Goal: Task Accomplishment & Management: Complete application form

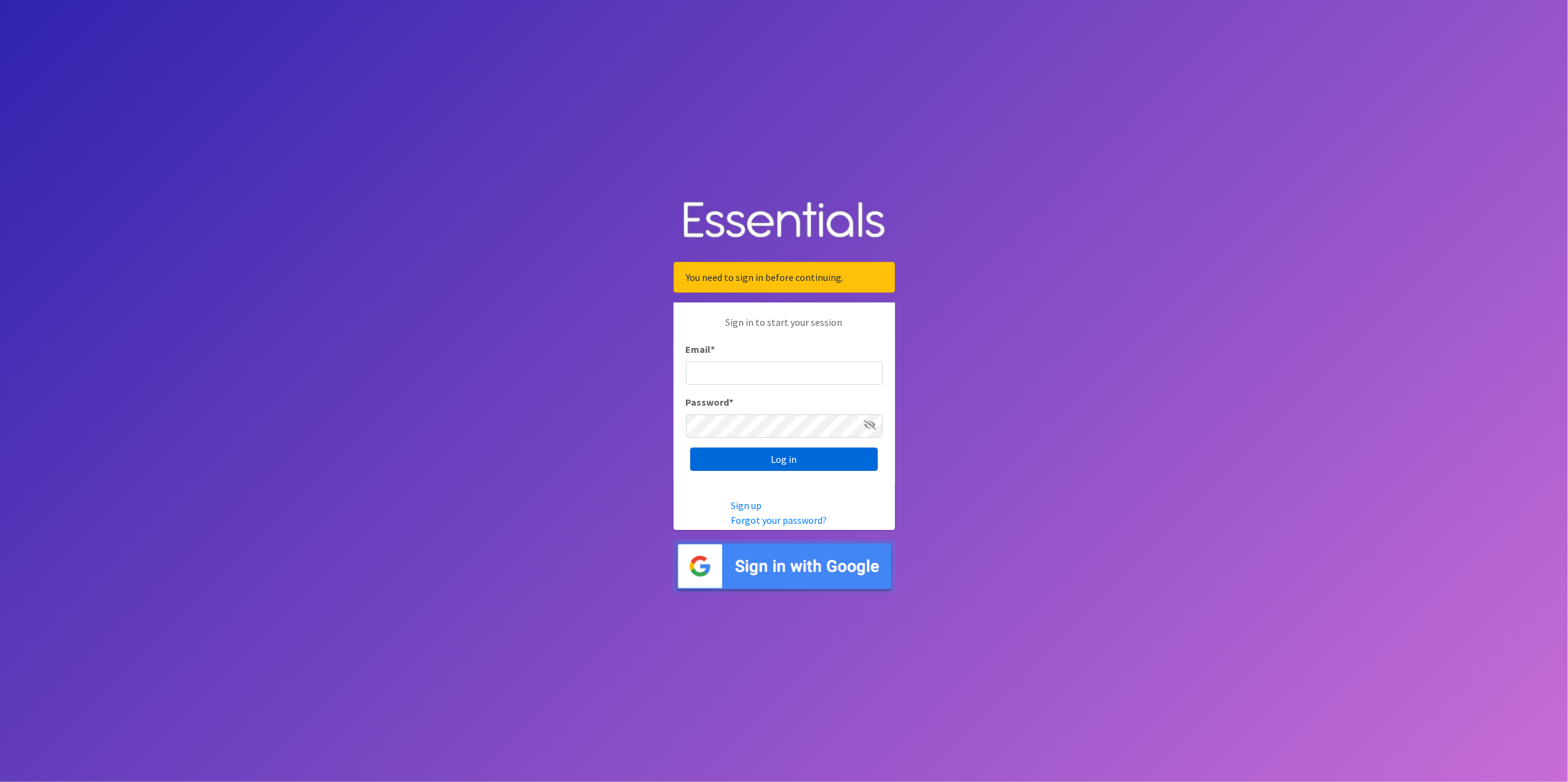
type input "[EMAIL_ADDRESS][DOMAIN_NAME]"
click at [813, 461] on input "Log in" at bounding box center [784, 459] width 188 height 23
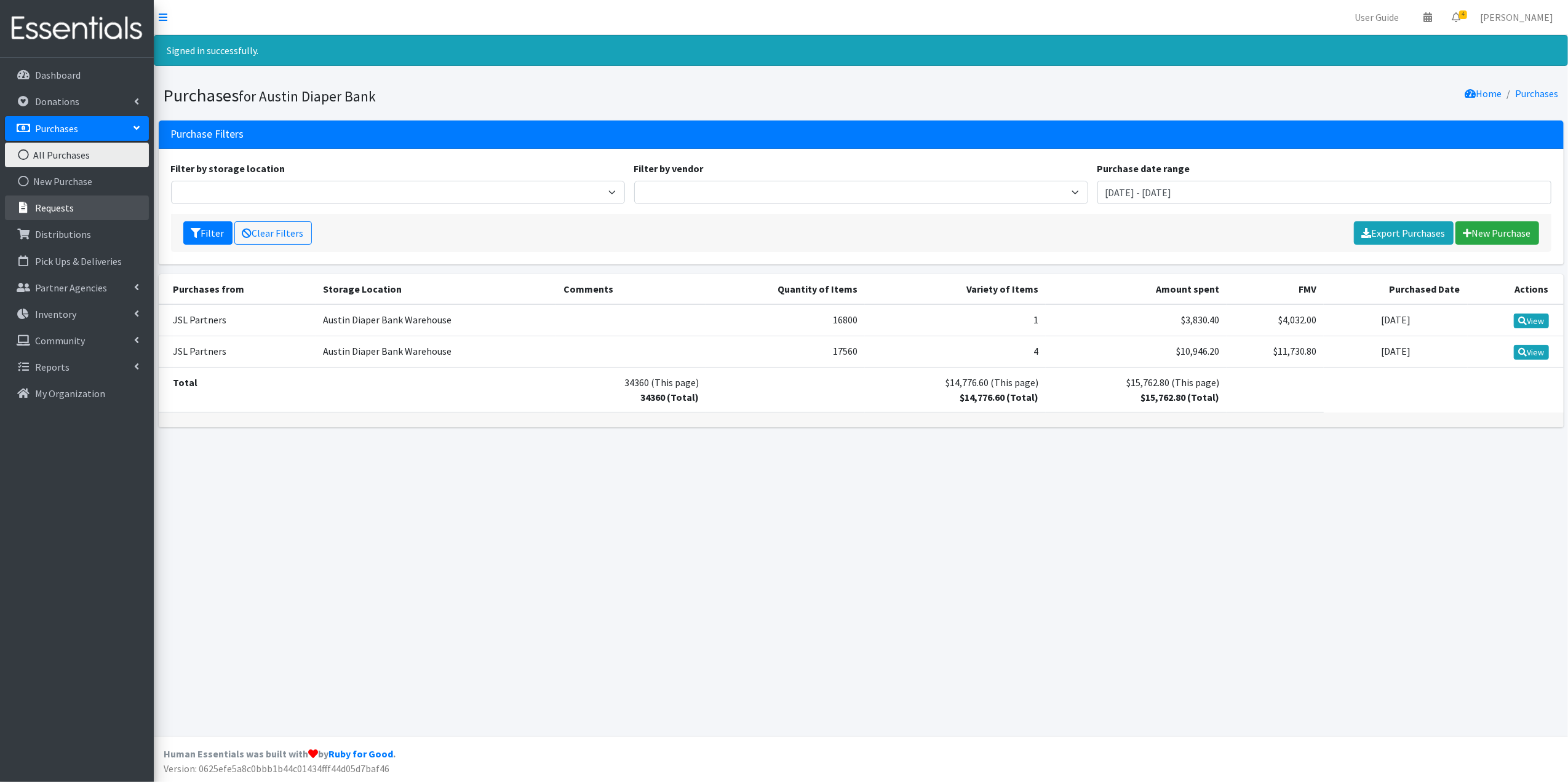
click at [91, 202] on link "Requests" at bounding box center [77, 208] width 144 height 25
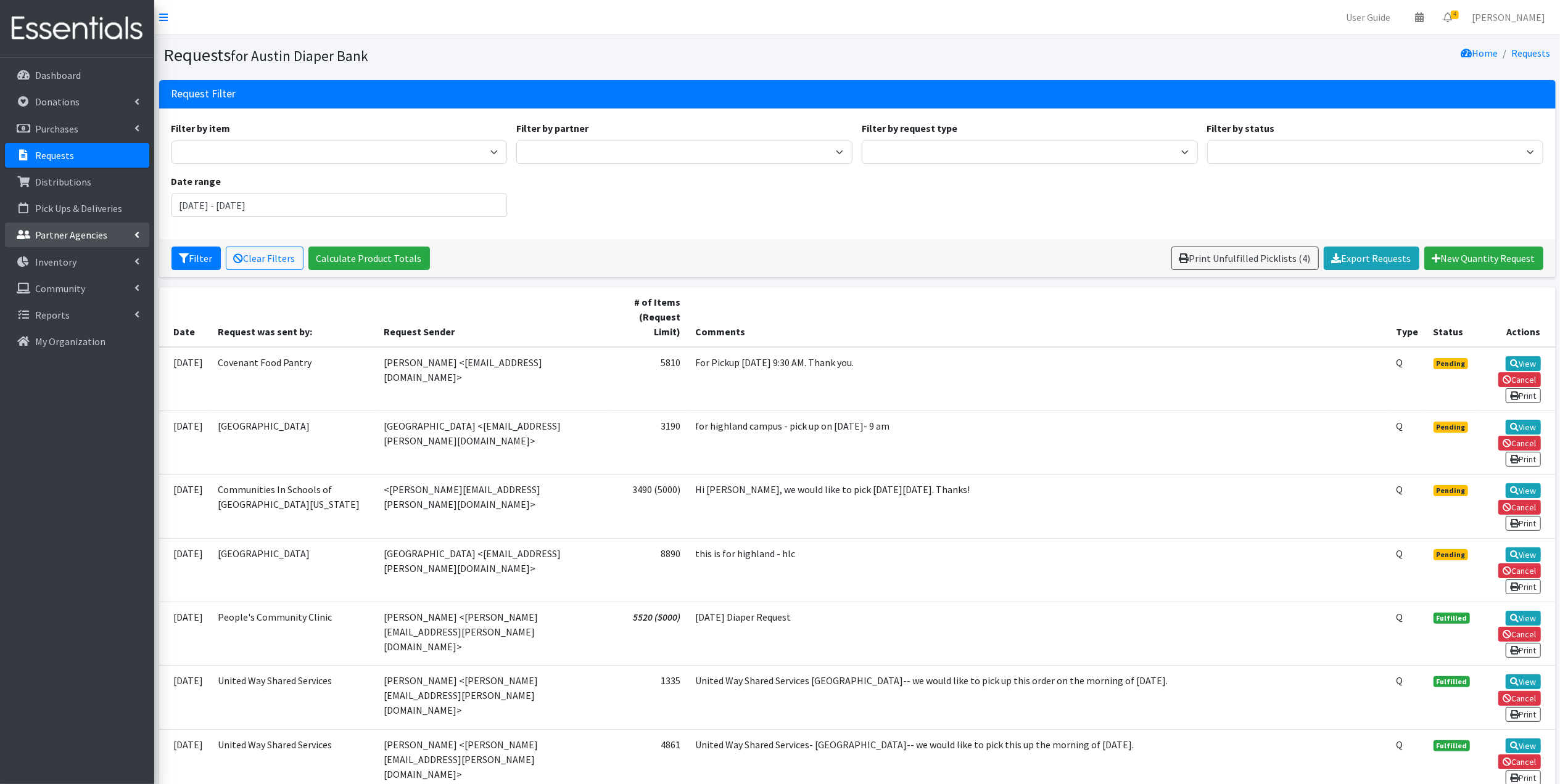
click at [94, 235] on p "Partner Agencies" at bounding box center [71, 235] width 72 height 12
click at [83, 81] on link "Dashboard" at bounding box center [77, 75] width 145 height 25
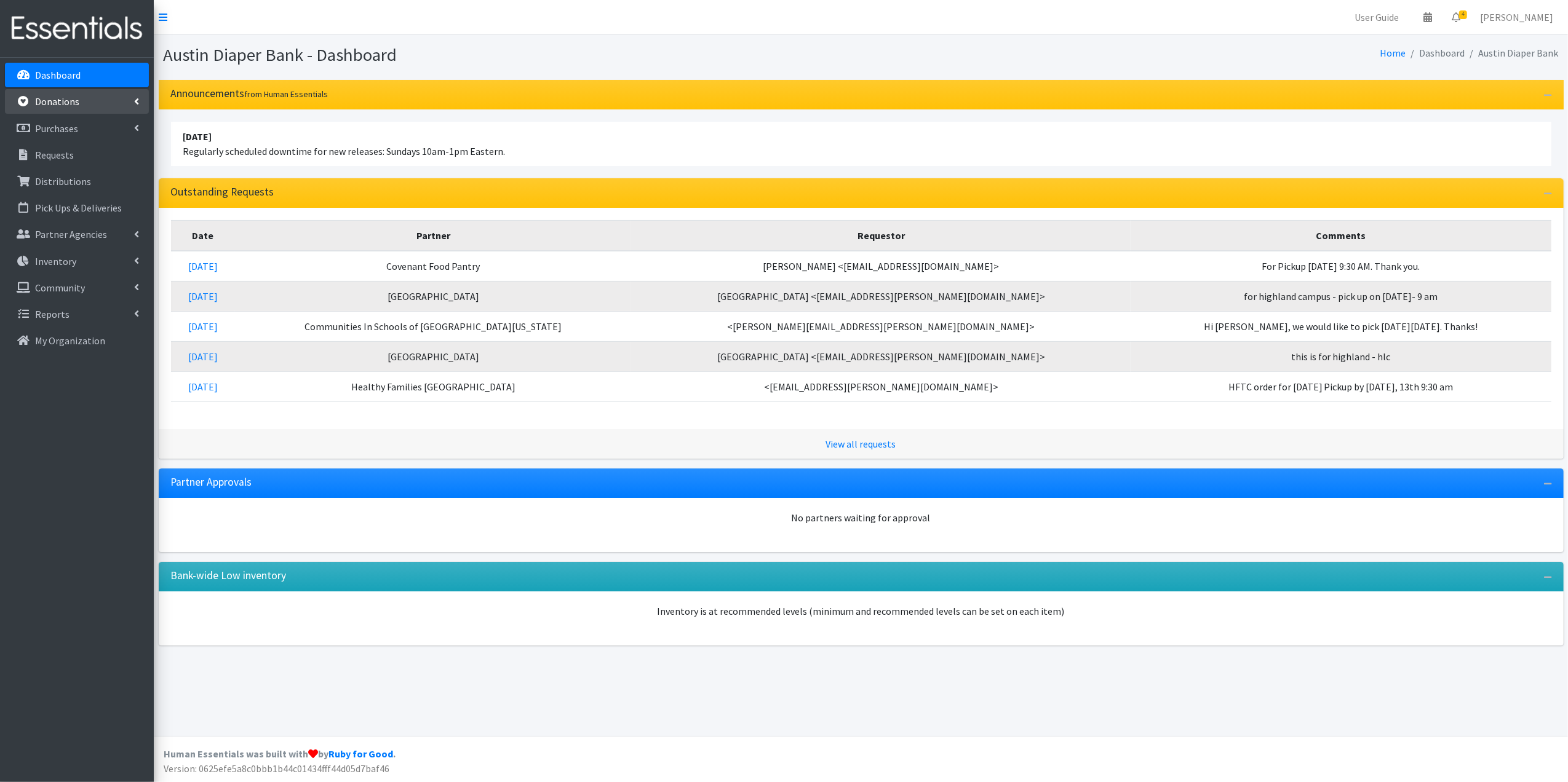
click at [79, 97] on link "Donations" at bounding box center [77, 102] width 144 height 25
click at [52, 178] on p "Purchases" at bounding box center [56, 181] width 43 height 12
click at [81, 257] on link "Requests" at bounding box center [77, 262] width 144 height 25
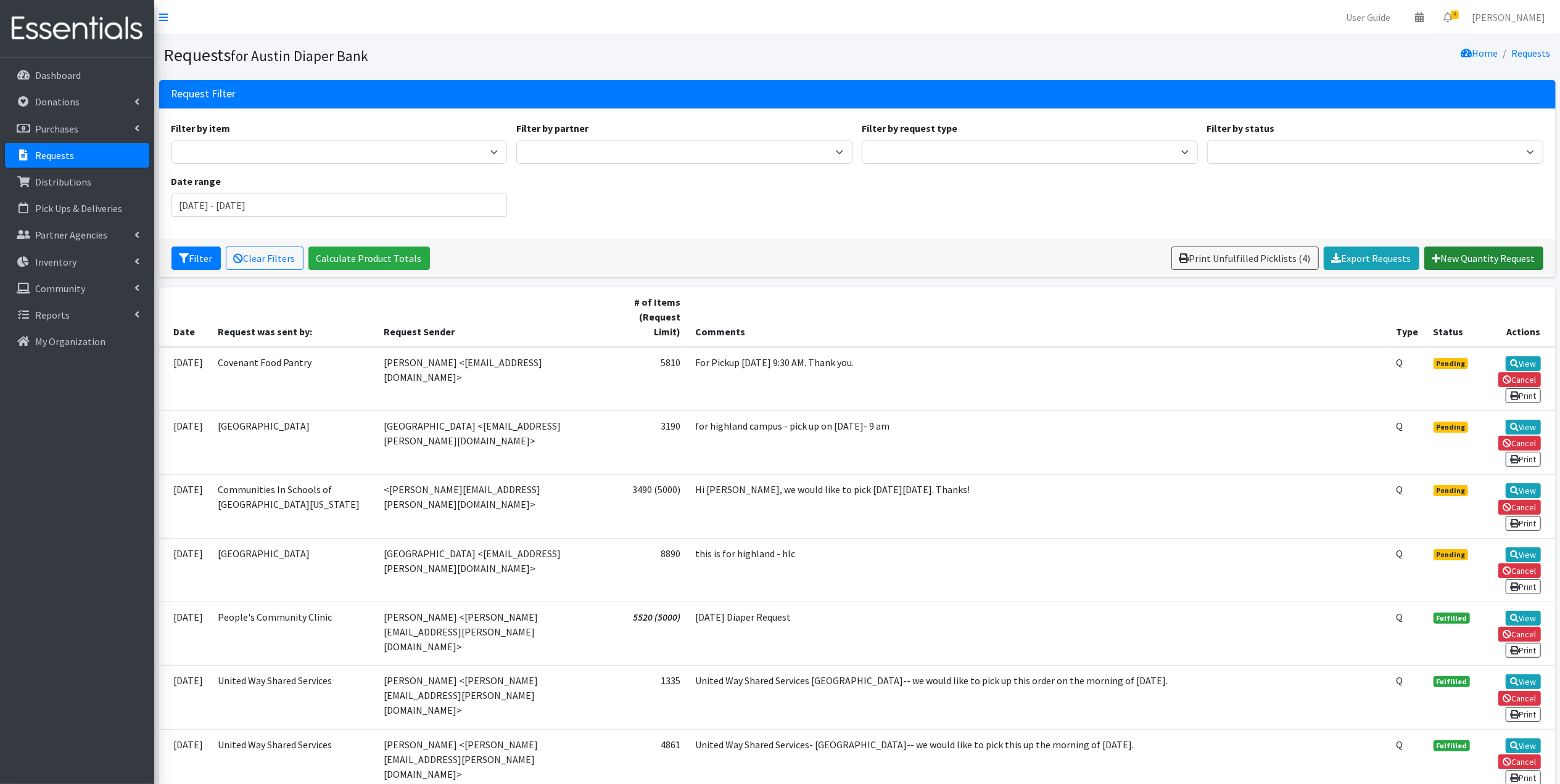
click at [1457, 260] on link "New Quantity Request" at bounding box center [1484, 258] width 119 height 23
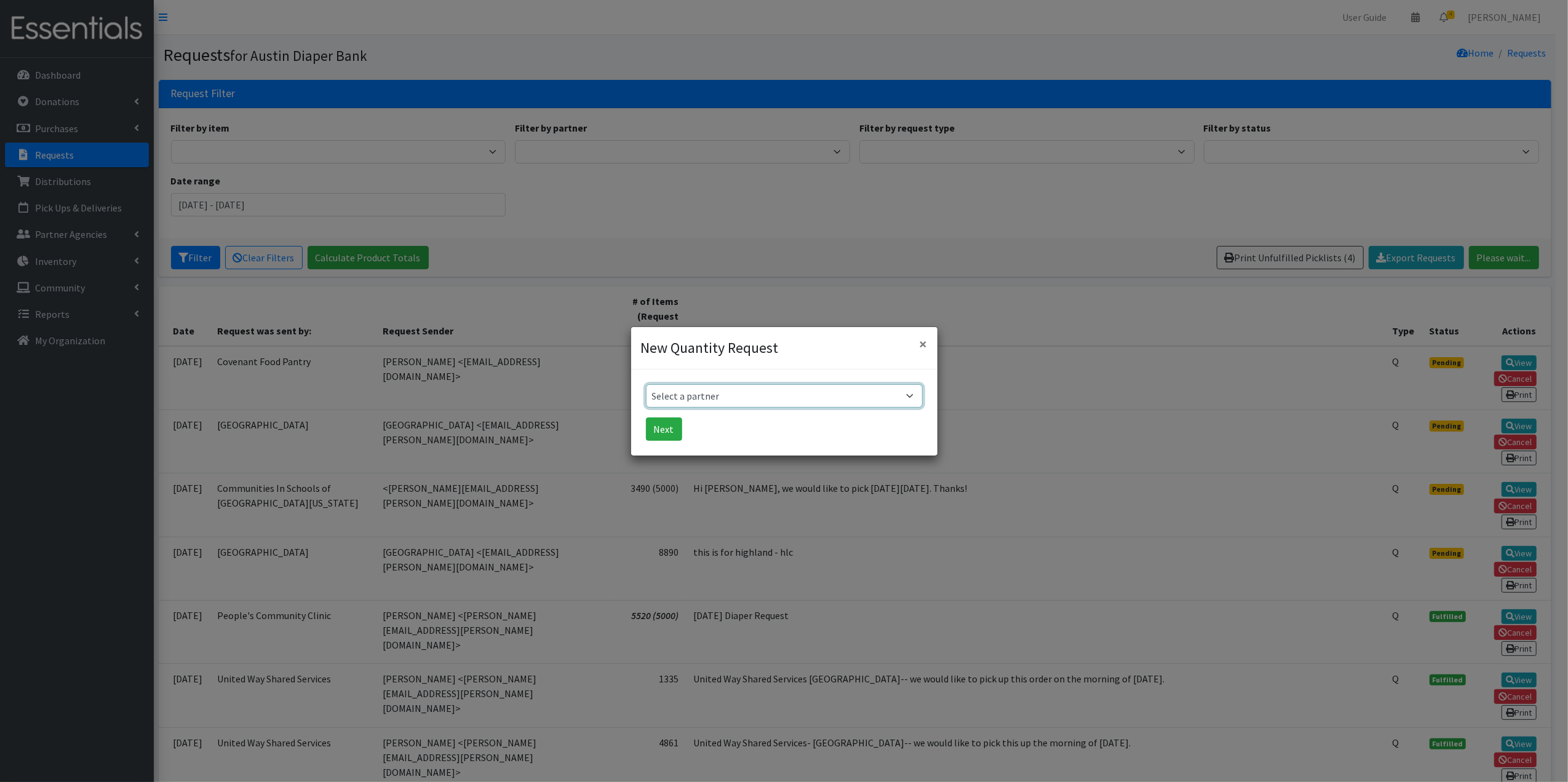
click at [857, 389] on select "Select a partner ADB House Account Adult Protective Services Any Baby Can Ascen…" at bounding box center [784, 396] width 277 height 23
select select "330"
click at [646, 384] on select "Select a partner ADB House Account Adult Protective Services Any Baby Can Ascen…" at bounding box center [784, 396] width 277 height 23
click at [652, 431] on button "Next" at bounding box center [663, 429] width 36 height 23
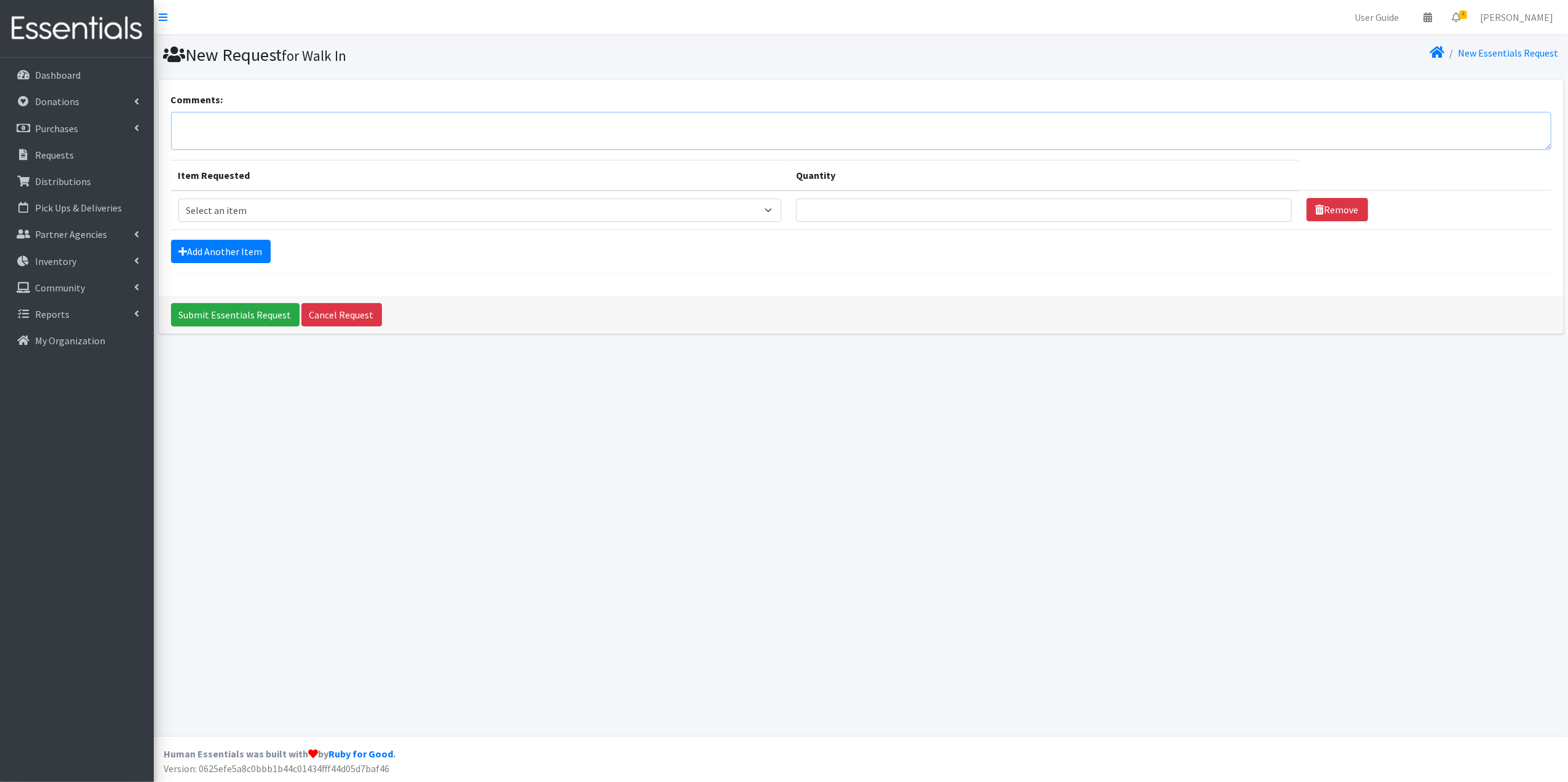
click at [331, 126] on textarea "Comments:" at bounding box center [861, 131] width 1380 height 38
type textarea "Partners in Parenting & Shamrock Foundation Community Baby Shower Request"
click at [341, 209] on select "Select an item Baby Formula Kids (Newborn) Kids (Preemie) Kids (Size 1) Kids (S…" at bounding box center [480, 210] width 604 height 23
select select "451"
click at [179, 198] on select "Select an item Baby Formula Kids (Newborn) Kids (Preemie) Kids (Size 1) Kids (S…" at bounding box center [480, 210] width 604 height 23
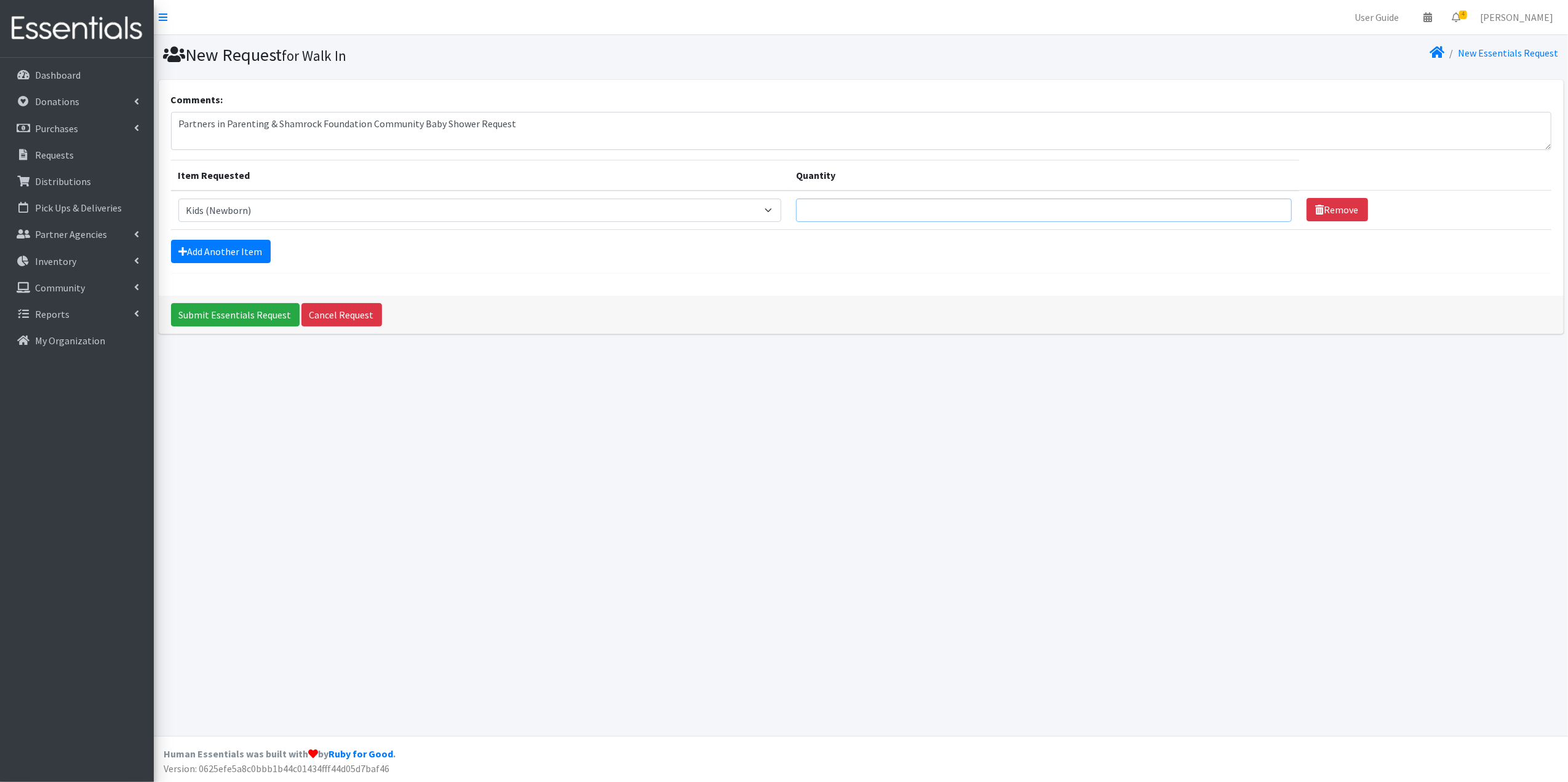
click at [1134, 202] on input "Quantity" at bounding box center [1044, 210] width 496 height 23
click at [171, 303] on input "Submit Essentials Request" at bounding box center [235, 315] width 128 height 23
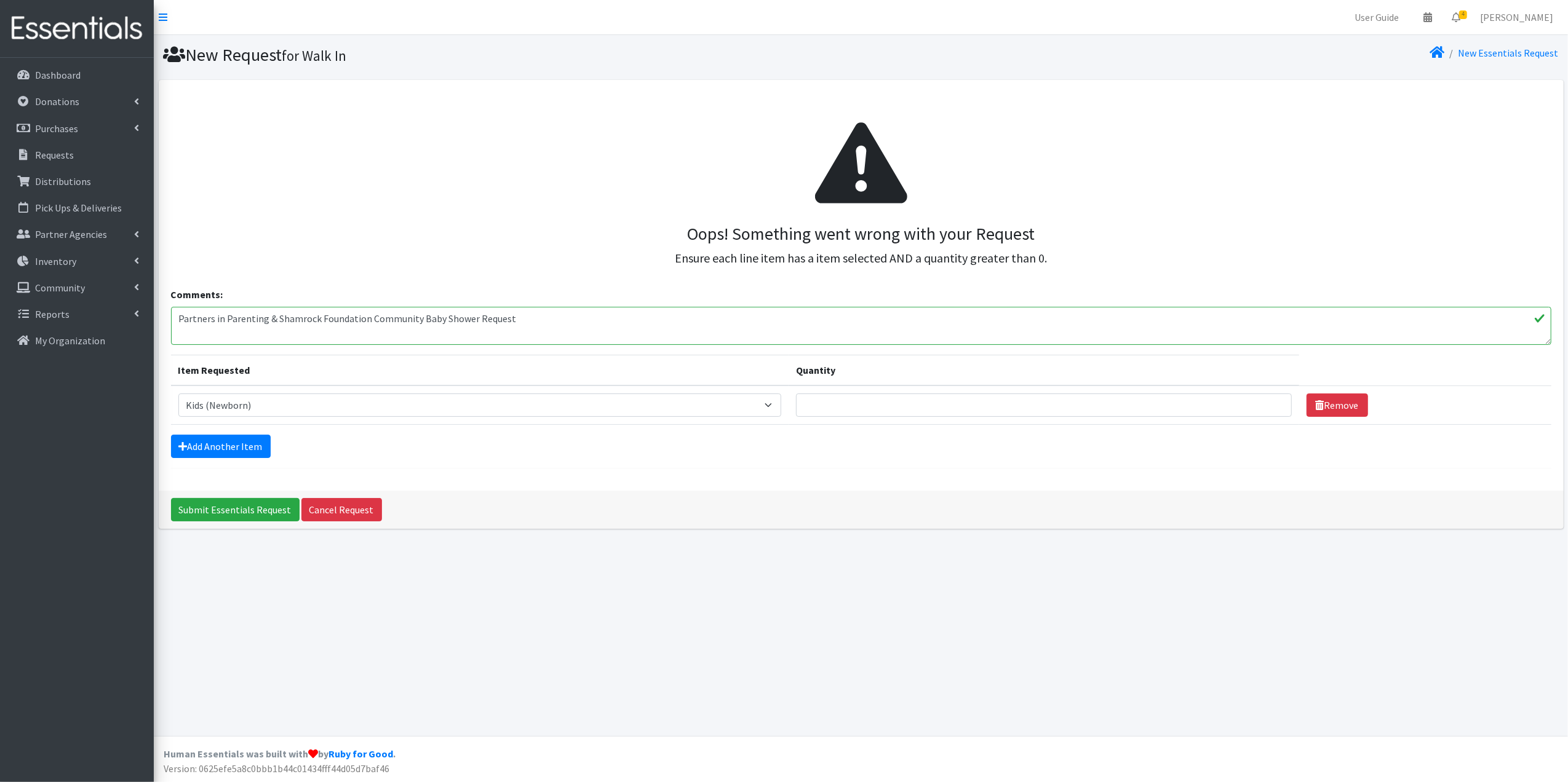
click at [377, 317] on textarea "Partners in Parenting & Shamrock Foundation Community Baby Shower Request" at bounding box center [861, 326] width 1380 height 38
click at [859, 403] on input "Quantity" at bounding box center [1044, 405] width 496 height 23
click at [1265, 406] on input "1" at bounding box center [1044, 405] width 496 height 23
type input "2"
click at [1264, 402] on input "2" at bounding box center [1044, 405] width 496 height 23
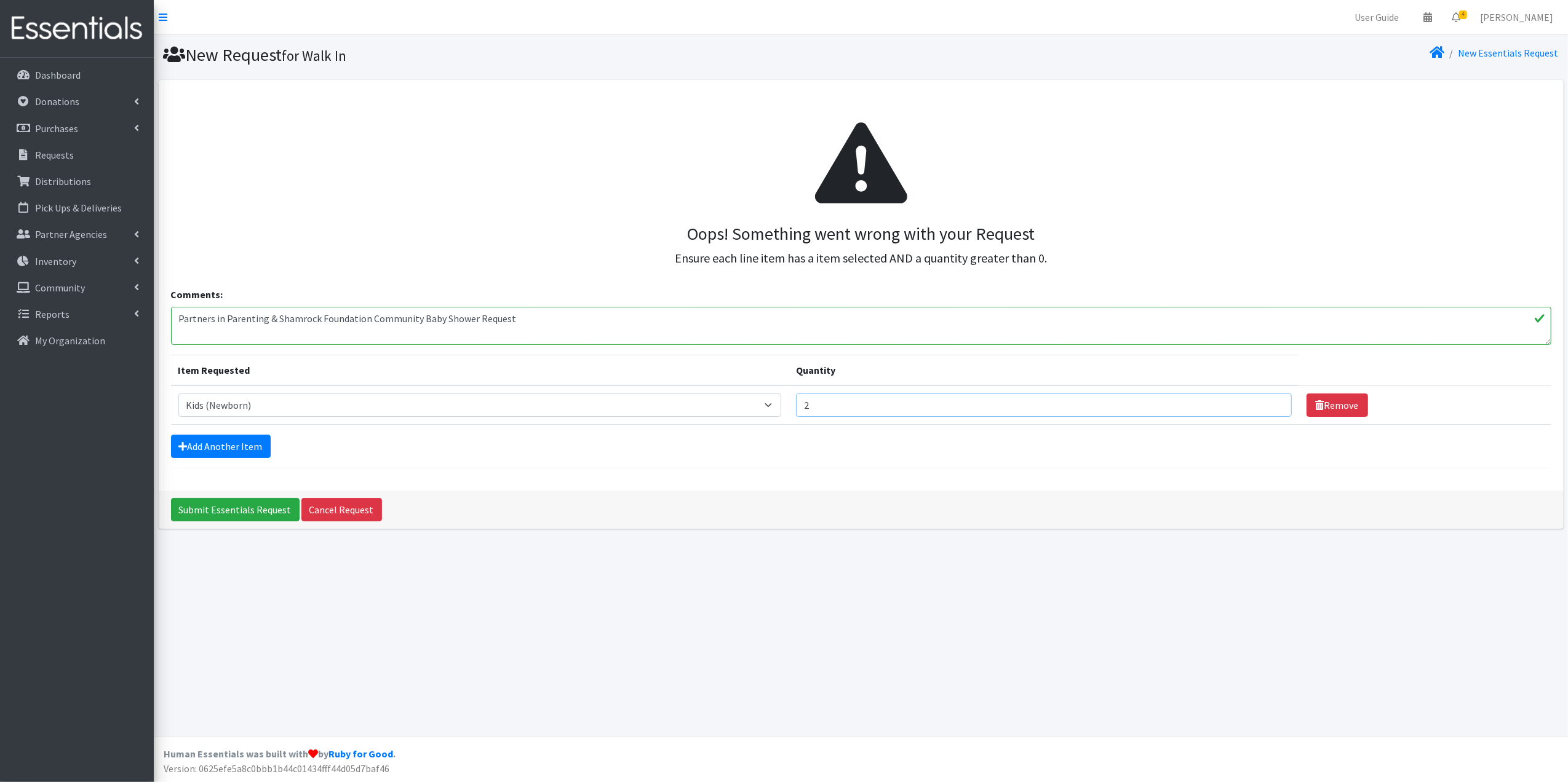
drag, startPoint x: 842, startPoint y: 409, endPoint x: 763, endPoint y: 434, distance: 82.9
click at [763, 434] on form "Comments: Partners in Parenting & Shamrock Foundation Community Baby Shower Req…" at bounding box center [861, 378] width 1380 height 181
click at [700, 474] on div "Oops! Something went wrong with your Request Ensure each line item has a item s…" at bounding box center [861, 285] width 1405 height 411
drag, startPoint x: 847, startPoint y: 418, endPoint x: 737, endPoint y: 411, distance: 110.2
click at [737, 411] on tr "Item Requested Select an item Baby Formula Kids (Newborn) Kids (Preemie) Kids (…" at bounding box center [861, 405] width 1380 height 39
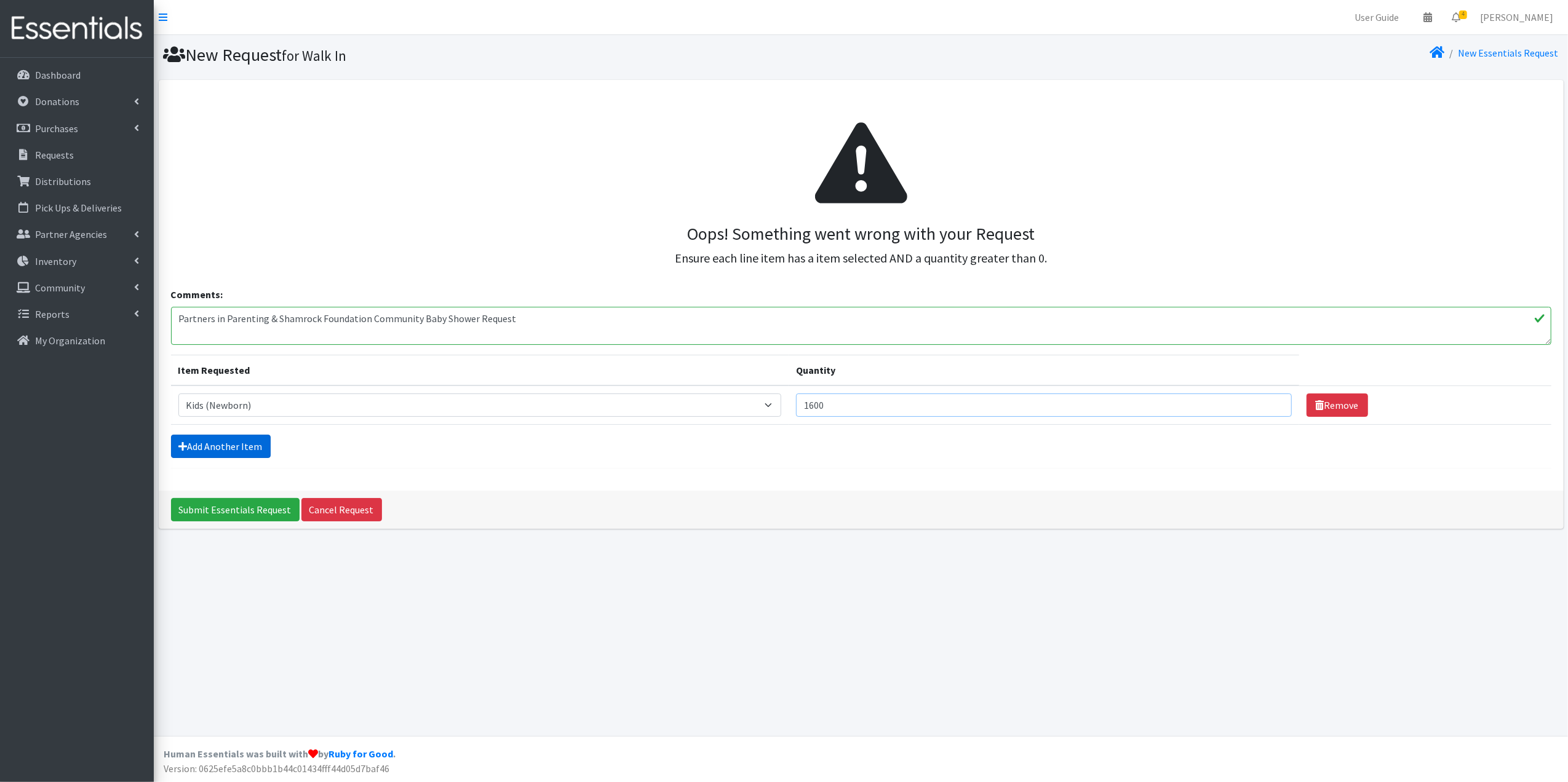
type input "1600"
click at [242, 448] on link "Add Another Item" at bounding box center [220, 446] width 100 height 23
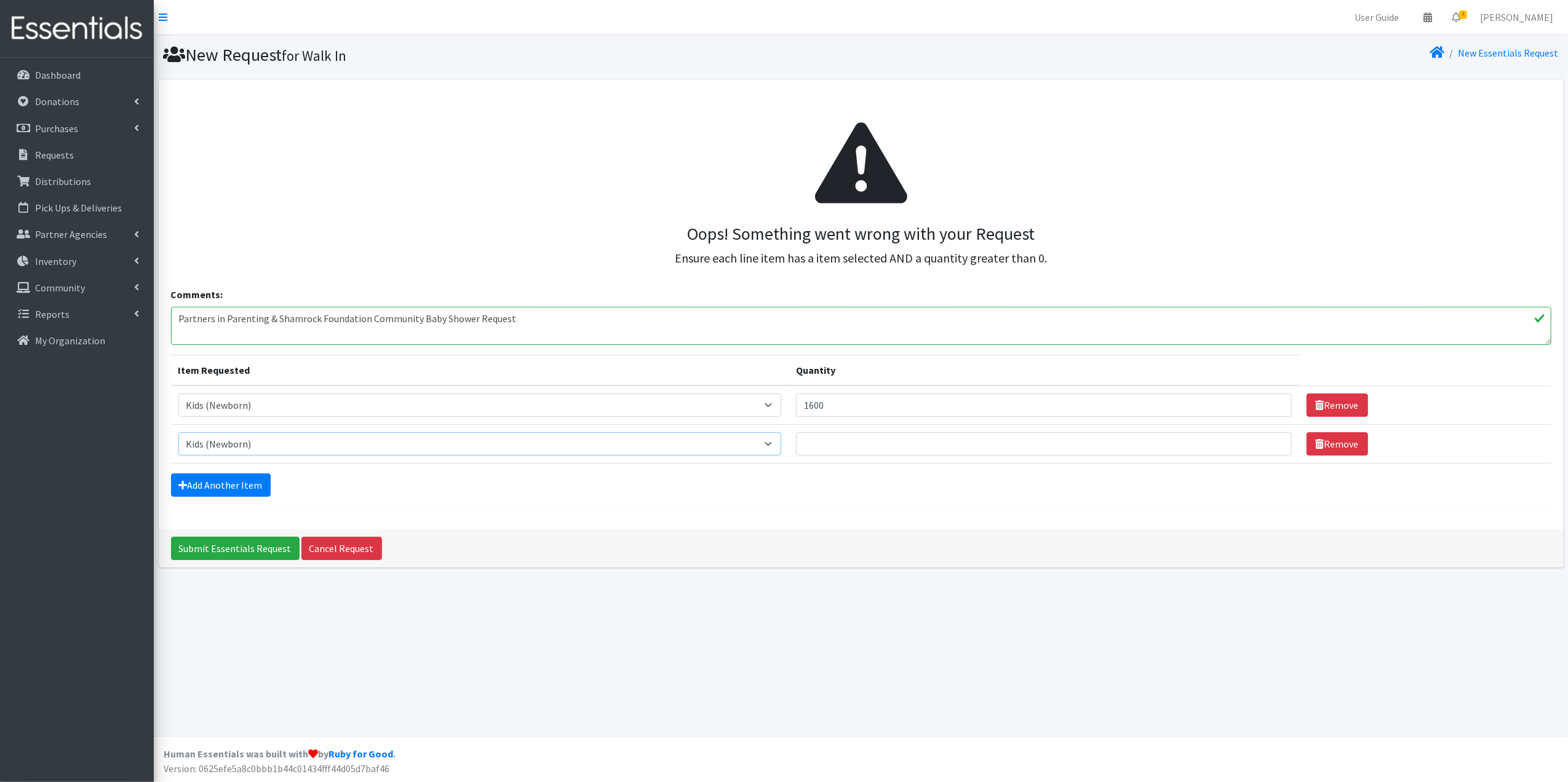
click at [274, 438] on select "Select an item Baby Formula Kids (Newborn) Kids (Preemie) Kids (Size 1) Kids (S…" at bounding box center [480, 444] width 604 height 23
select select "453"
click at [179, 433] on select "Select an item Baby Formula Kids (Newborn) Kids (Preemie) Kids (Size 1) Kids (S…" at bounding box center [480, 444] width 604 height 23
click at [834, 444] on input "Quantity" at bounding box center [1044, 444] width 496 height 23
type input "1400"
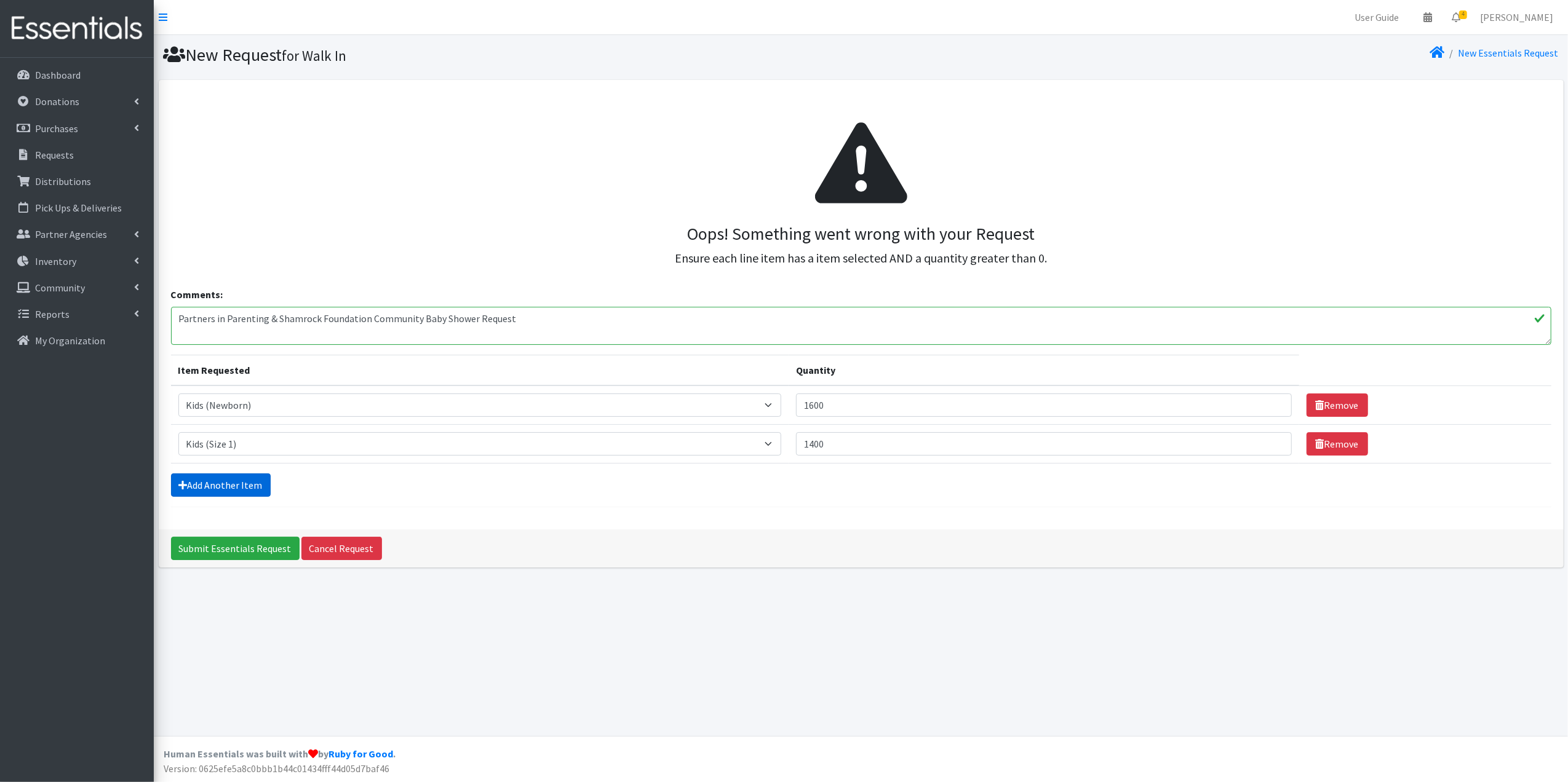
click at [220, 492] on link "Add Another Item" at bounding box center [220, 485] width 100 height 23
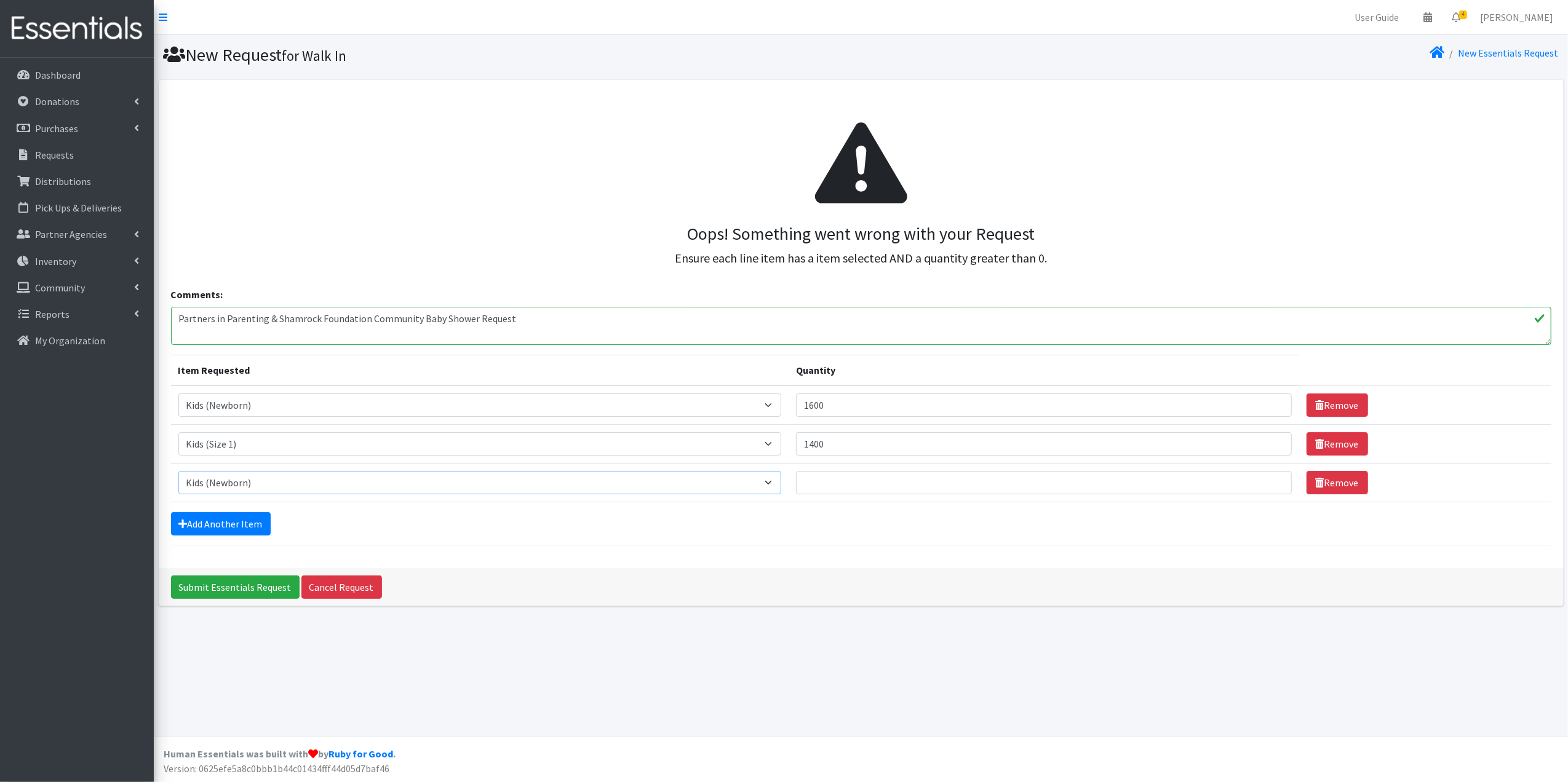
click at [225, 480] on select "Select an item Baby Formula Kids (Newborn) Kids (Preemie) Kids (Size 1) Kids (S…" at bounding box center [480, 483] width 604 height 23
select select "440"
click at [179, 472] on select "Select an item Baby Formula Kids (Newborn) Kids (Preemie) Kids (Size 1) Kids (S…" at bounding box center [480, 483] width 604 height 23
click at [914, 485] on input "Quantity" at bounding box center [1044, 483] width 496 height 23
type input "1400"
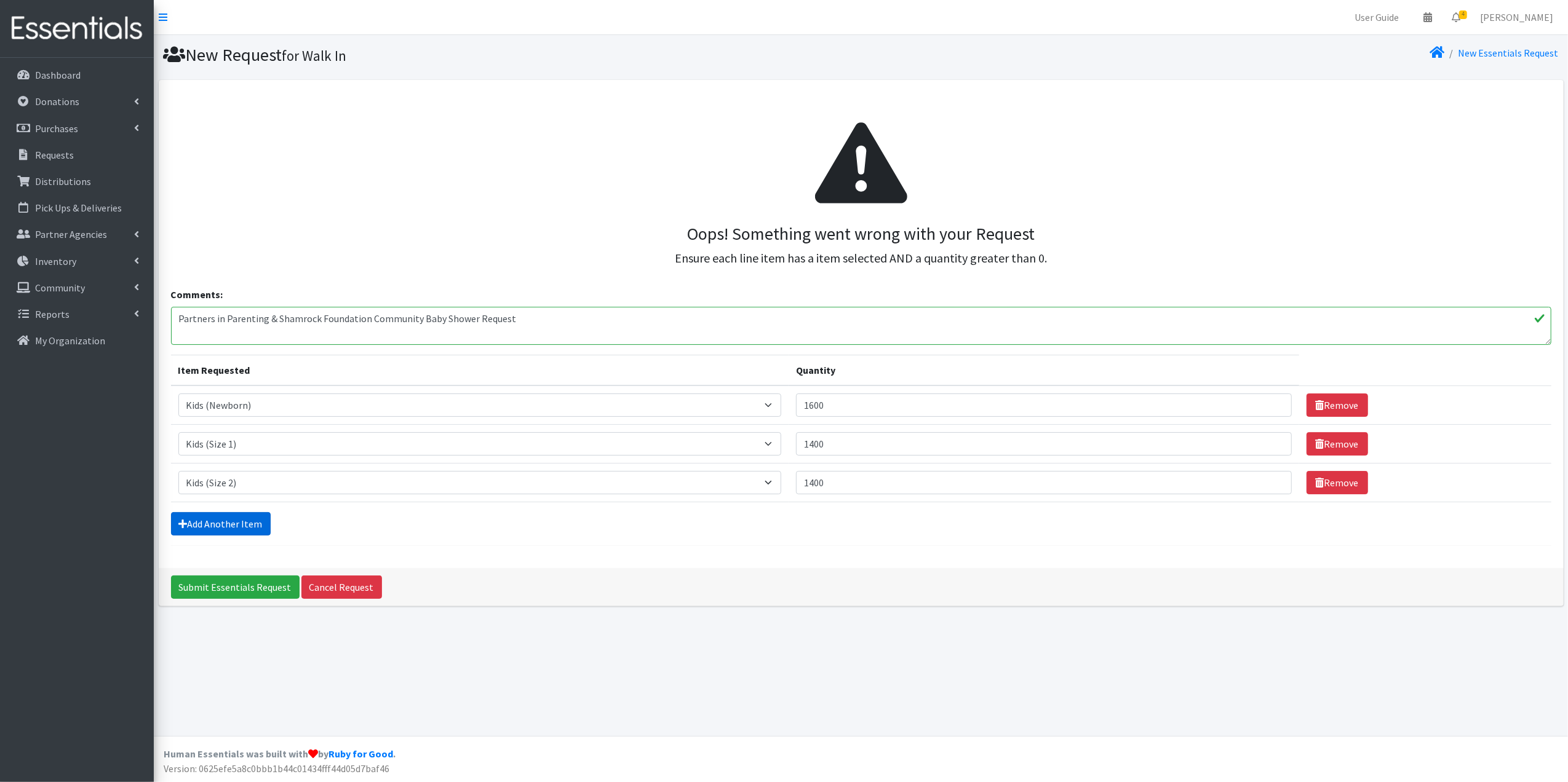
click at [203, 525] on link "Add Another Item" at bounding box center [220, 524] width 100 height 23
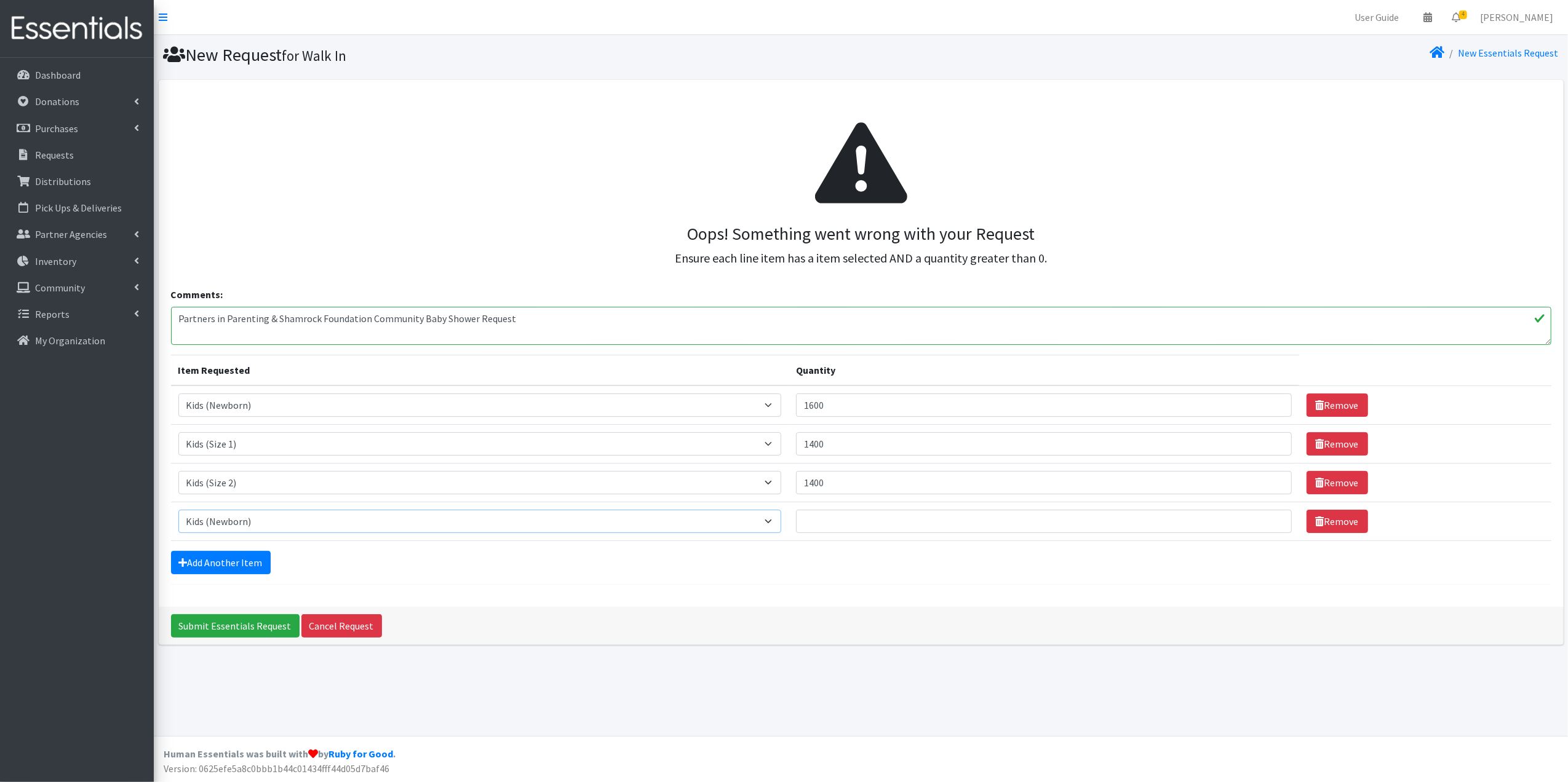
click at [234, 527] on select "Select an item Baby Formula Kids (Newborn) Kids (Preemie) Kids (Size 1) Kids (S…" at bounding box center [480, 521] width 604 height 23
select select "442"
click at [179, 511] on select "Select an item Baby Formula Kids (Newborn) Kids (Preemie) Kids (Size 1) Kids (S…" at bounding box center [480, 521] width 604 height 23
click at [852, 514] on input "Quantity" at bounding box center [1044, 521] width 496 height 23
type input "1400"
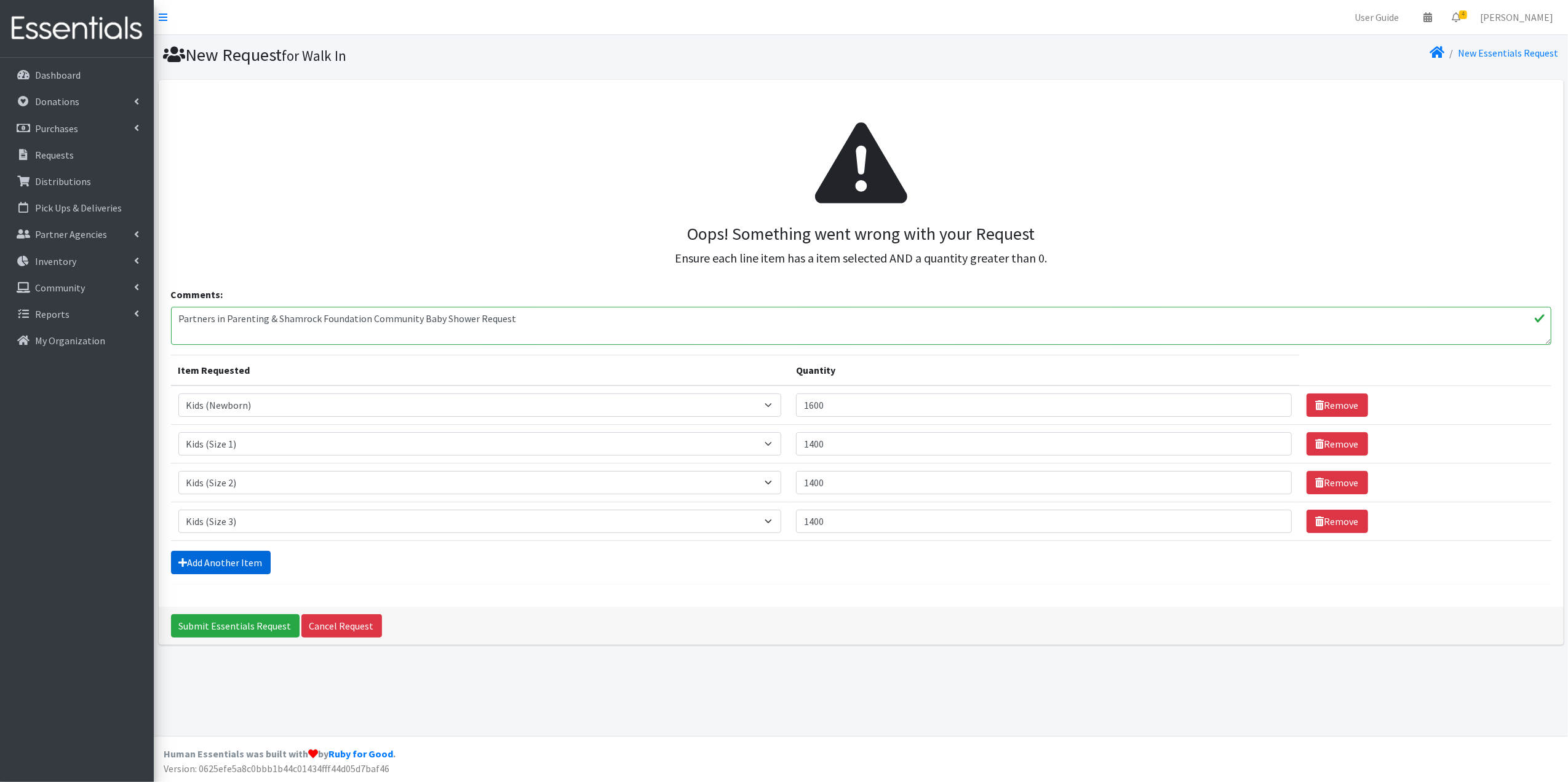
click at [250, 556] on link "Add Another Item" at bounding box center [220, 562] width 100 height 23
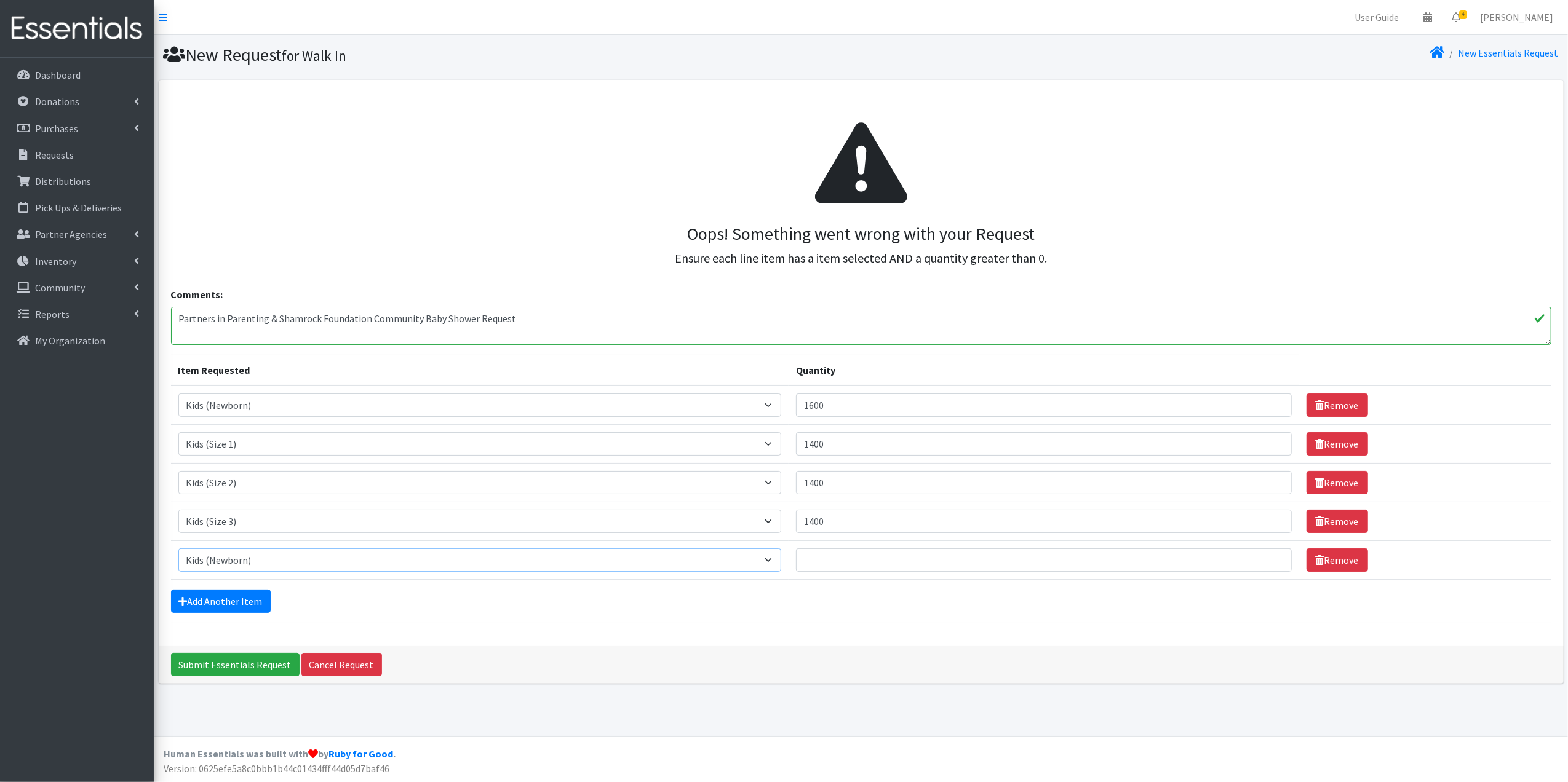
click at [262, 556] on select "Select an item Baby Formula Kids (Newborn) Kids (Preemie) Kids (Size 1) Kids (S…" at bounding box center [480, 560] width 604 height 23
select select "459"
click at [179, 551] on select "Select an item Baby Formula Kids (Newborn) Kids (Preemie) Kids (Size 1) Kids (S…" at bounding box center [480, 560] width 604 height 23
drag, startPoint x: 870, startPoint y: 564, endPoint x: 872, endPoint y: 552, distance: 12.2
click at [869, 564] on input "Quantity" at bounding box center [1044, 560] width 496 height 23
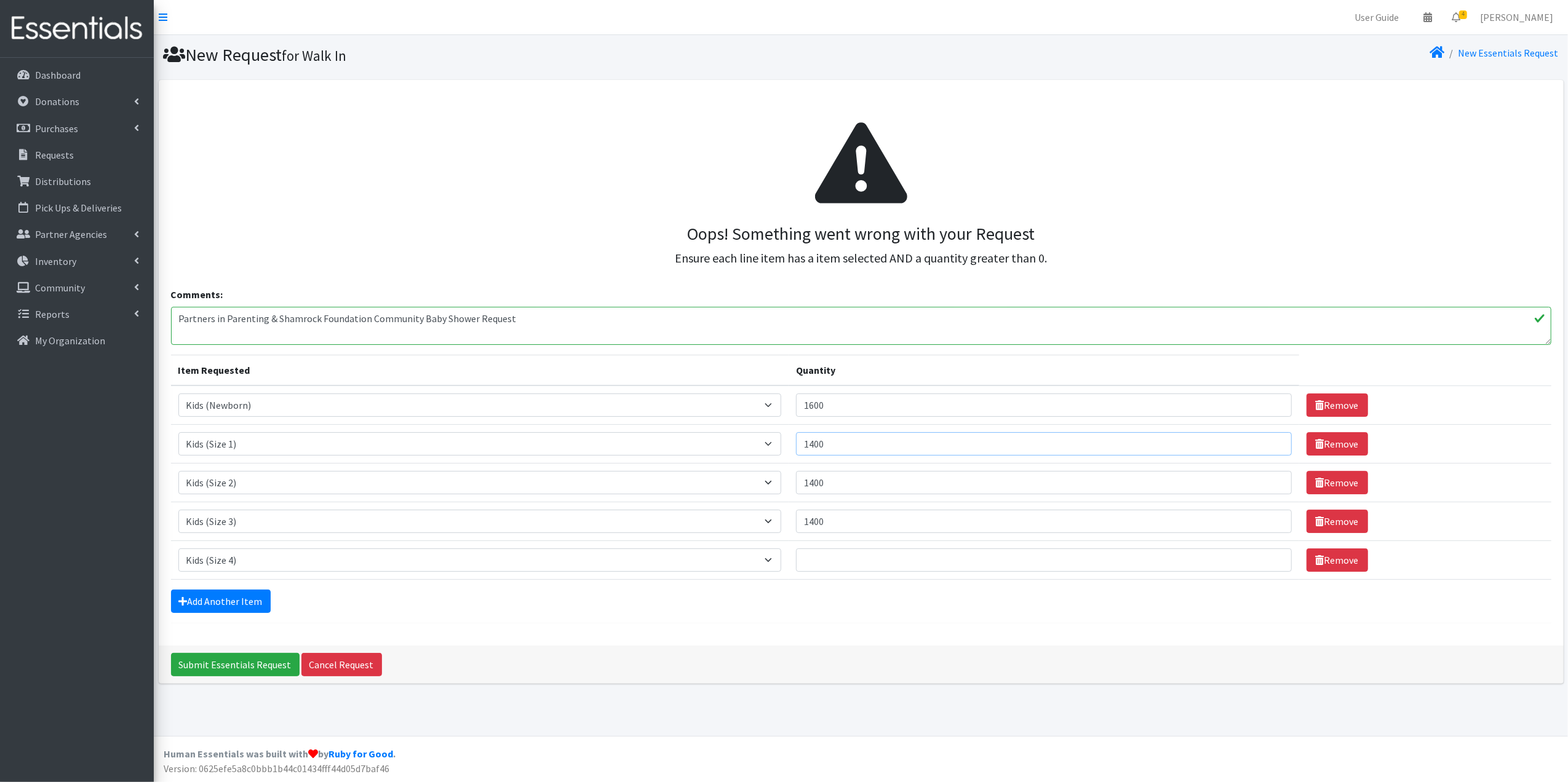
drag, startPoint x: 847, startPoint y: 441, endPoint x: 791, endPoint y: 434, distance: 56.4
click at [791, 433] on tr "Item Requested Select an item Baby Formula Kids (Newborn) Kids (Preemie) Kids (…" at bounding box center [861, 444] width 1380 height 38
type input "1600"
drag, startPoint x: 842, startPoint y: 483, endPoint x: 780, endPoint y: 478, distance: 62.2
click at [777, 480] on tr "Item Requested Select an item Baby Formula Kids (Newborn) Kids (Preemie) Kids (…" at bounding box center [861, 483] width 1380 height 38
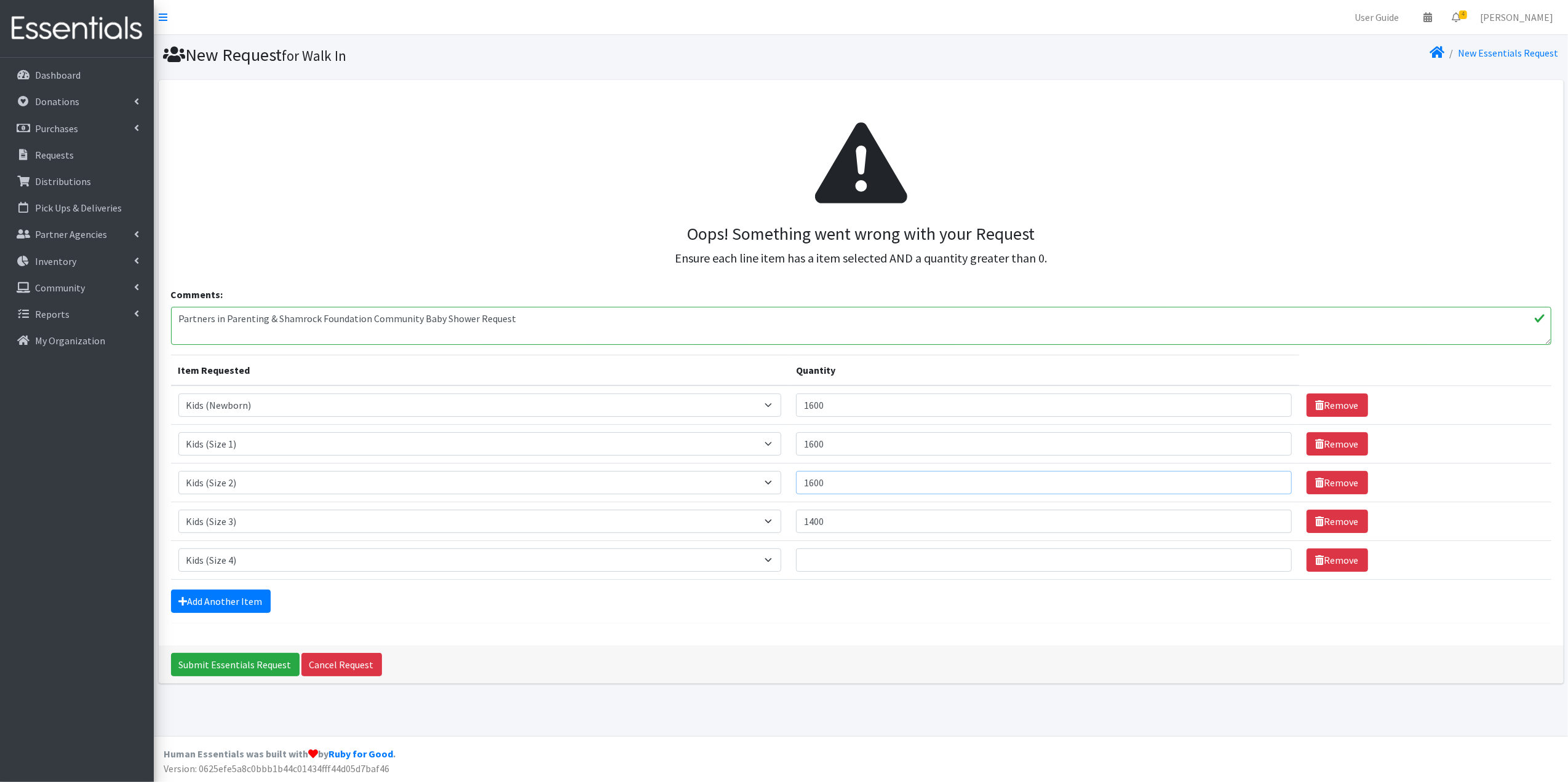
type input "1600"
drag, startPoint x: 845, startPoint y: 520, endPoint x: 731, endPoint y: 539, distance: 115.6
click at [731, 541] on tr "Item Requested Select an item Baby Formula Kids (Newborn) Kids (Preemie) Kids (…" at bounding box center [861, 522] width 1380 height 38
type input "1600"
click at [824, 558] on input "Quantity" at bounding box center [1044, 560] width 496 height 23
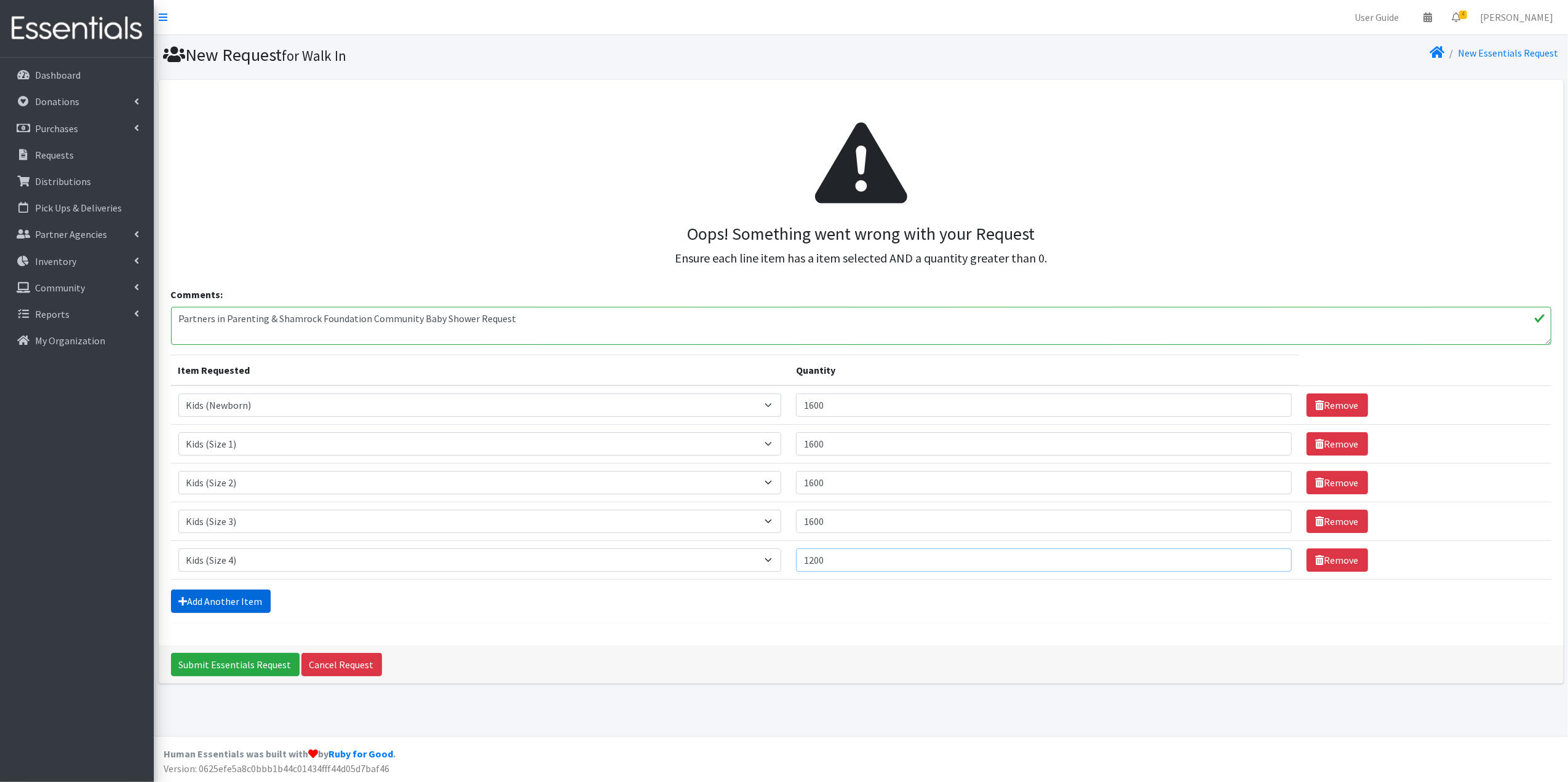
type input "1200"
click at [232, 603] on link "Add Another Item" at bounding box center [220, 601] width 100 height 23
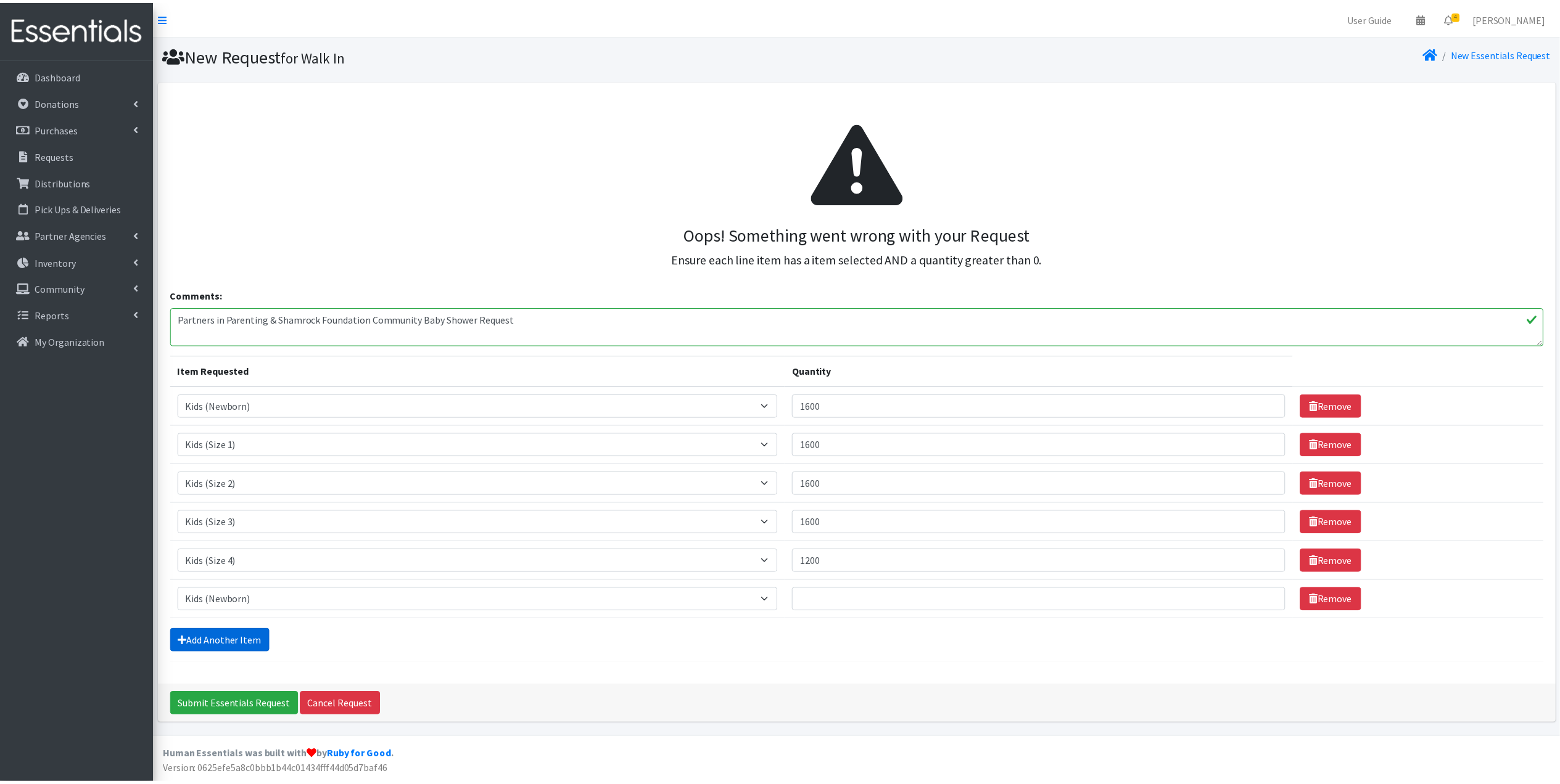
scroll to position [1, 0]
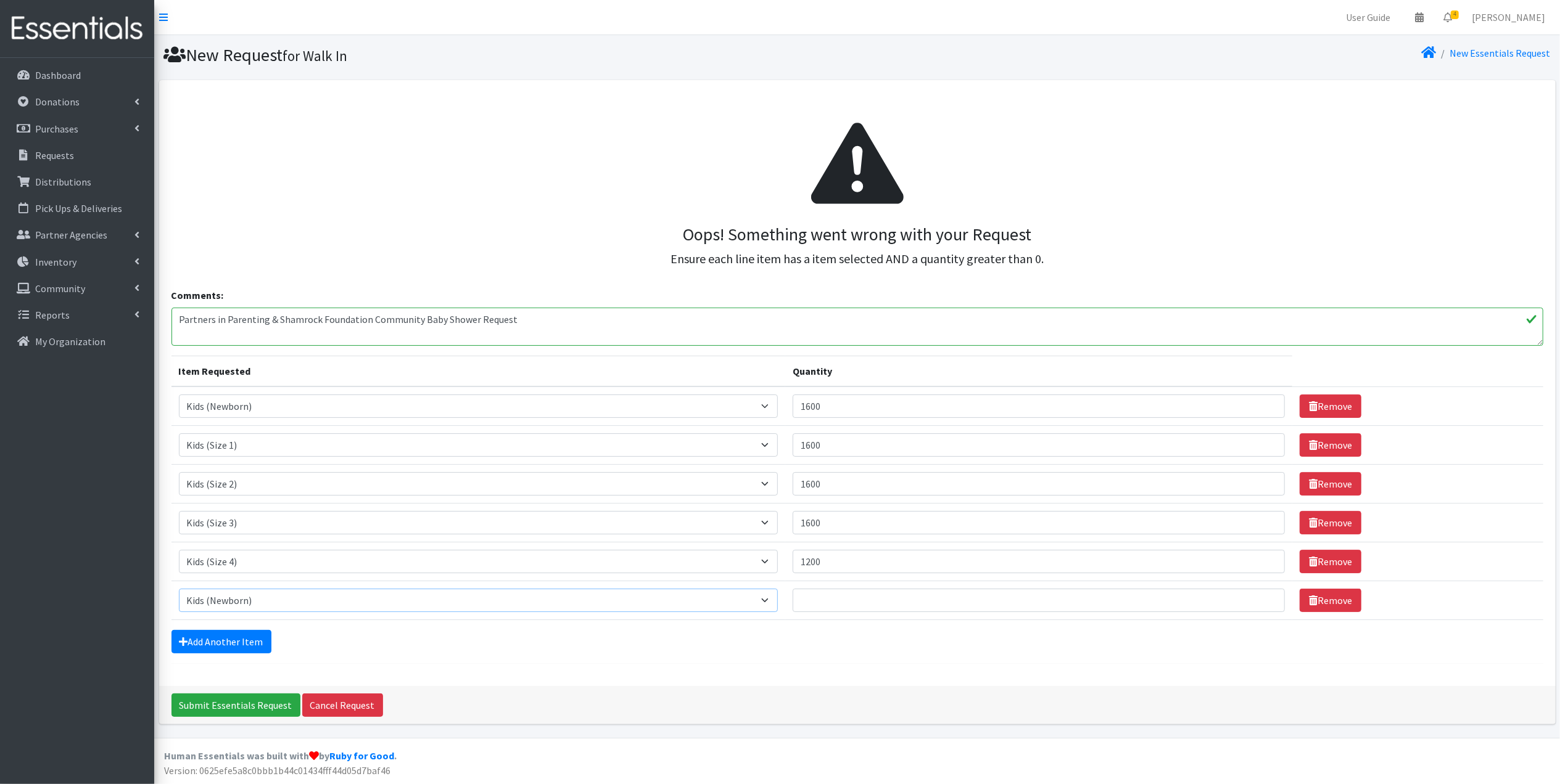
click at [256, 604] on select "Select an item Baby Formula Kids (Newborn) Kids (Preemie) Kids (Size 1) Kids (S…" at bounding box center [479, 600] width 599 height 23
select select "460"
click at [179, 590] on select "Select an item Baby Formula Kids (Newborn) Kids (Preemie) Kids (Size 1) Kids (S…" at bounding box center [479, 600] width 599 height 23
click at [824, 600] on input "Quantity" at bounding box center [1039, 600] width 492 height 23
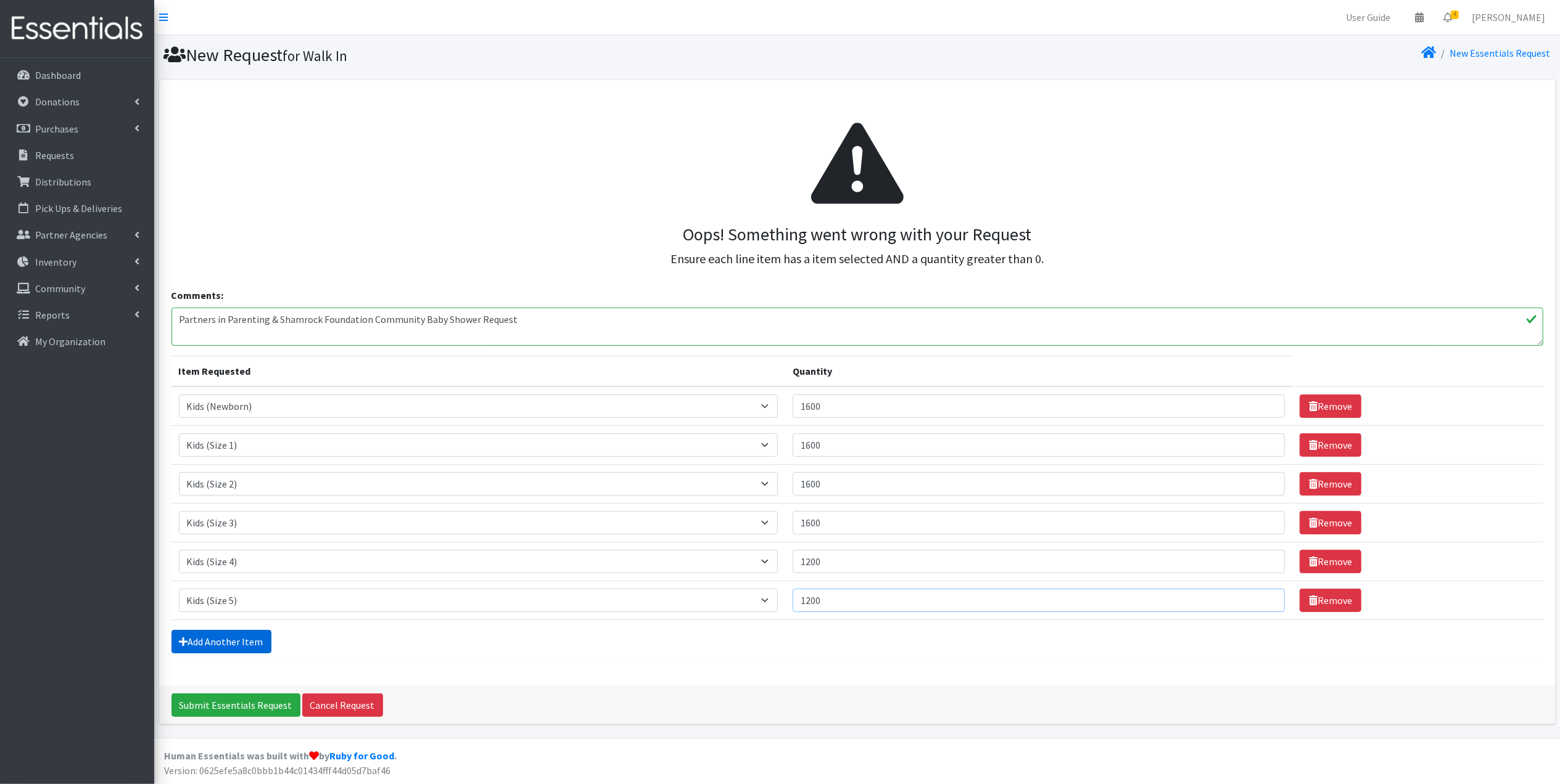
type input "1200"
click at [234, 641] on link "Add Another Item" at bounding box center [221, 642] width 100 height 23
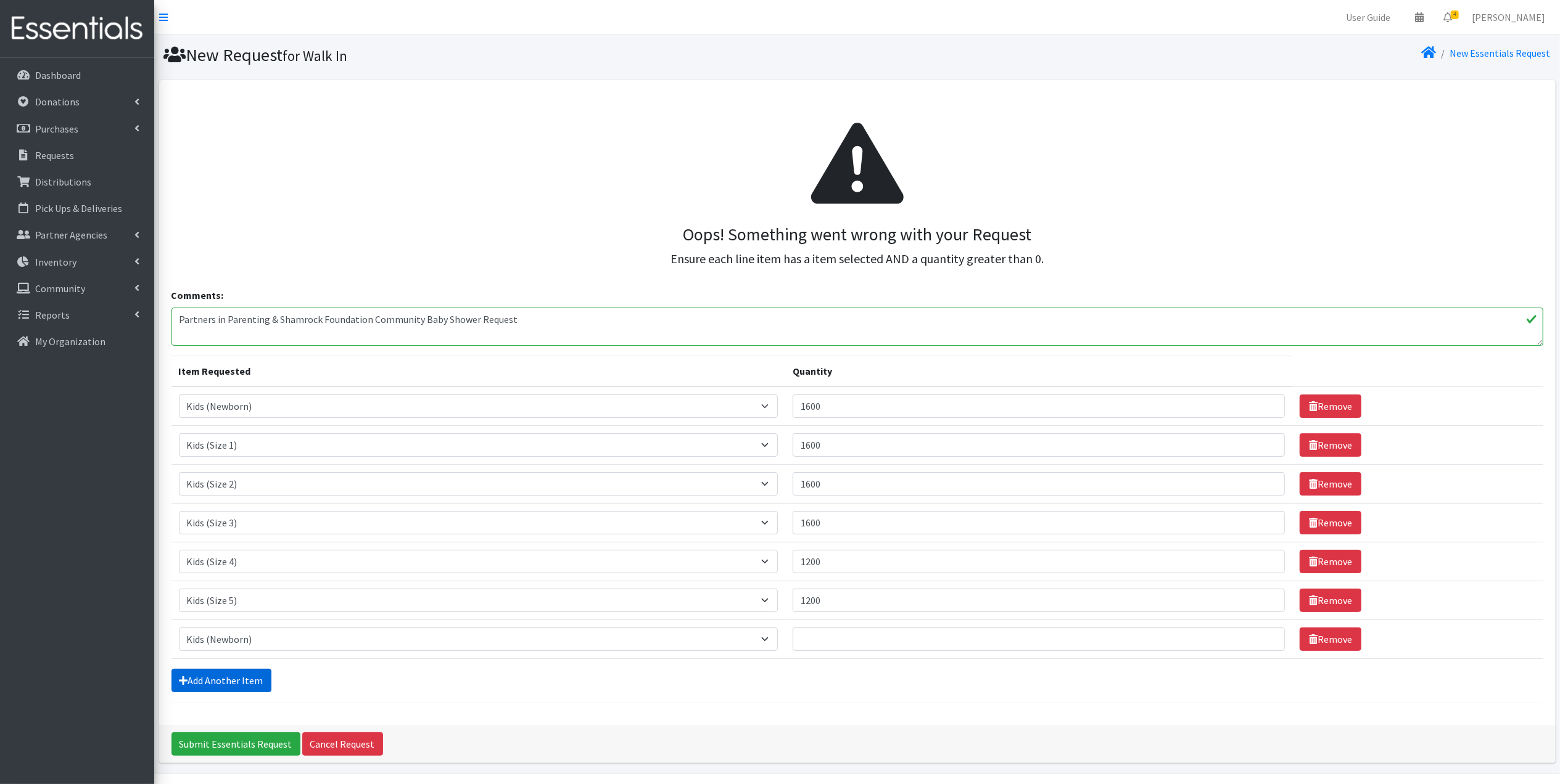
scroll to position [41, 0]
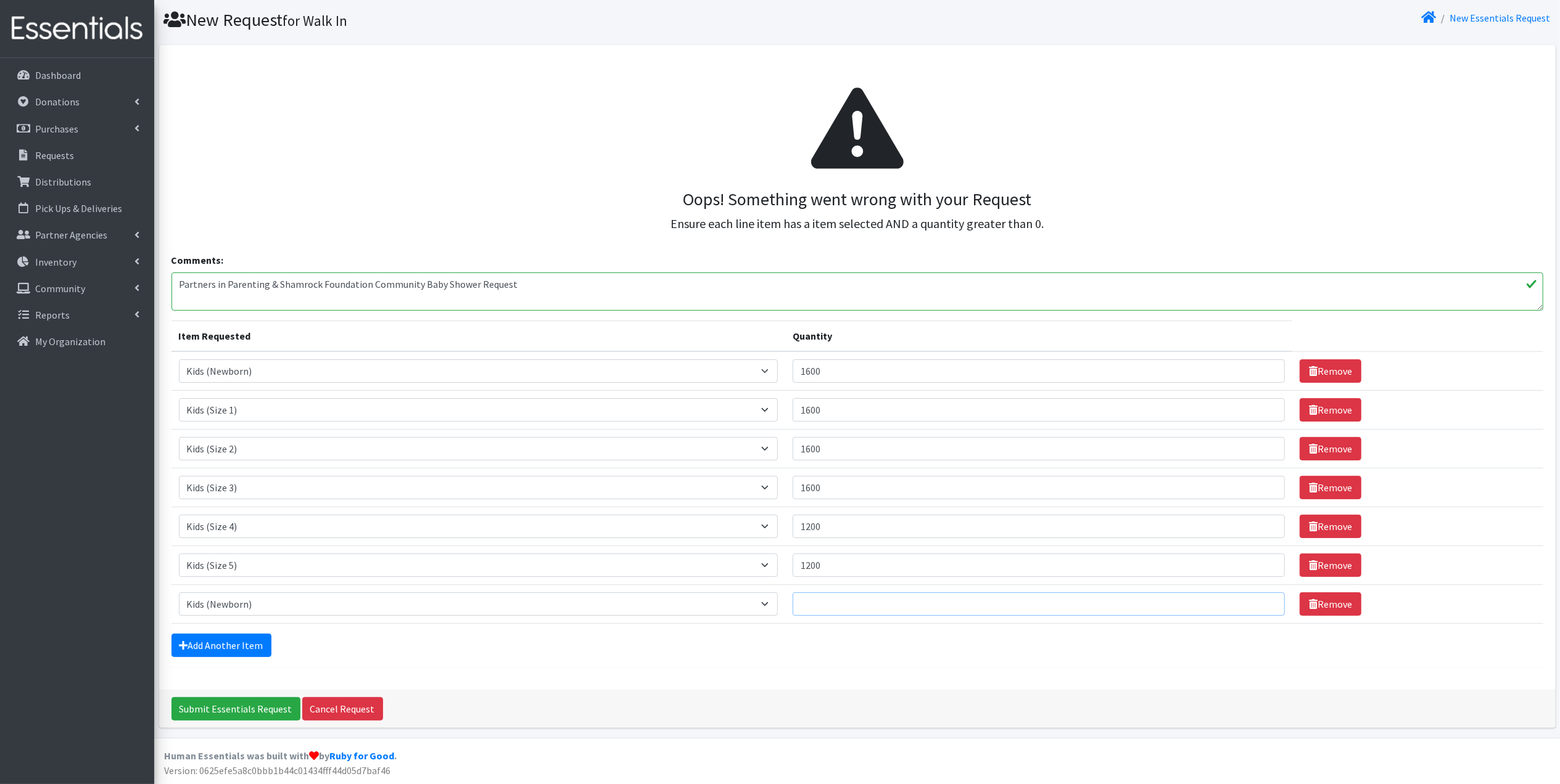
click at [920, 602] on input "Quantity" at bounding box center [1039, 604] width 492 height 23
type input "1000"
click at [263, 642] on link "Add Another Item" at bounding box center [221, 646] width 100 height 23
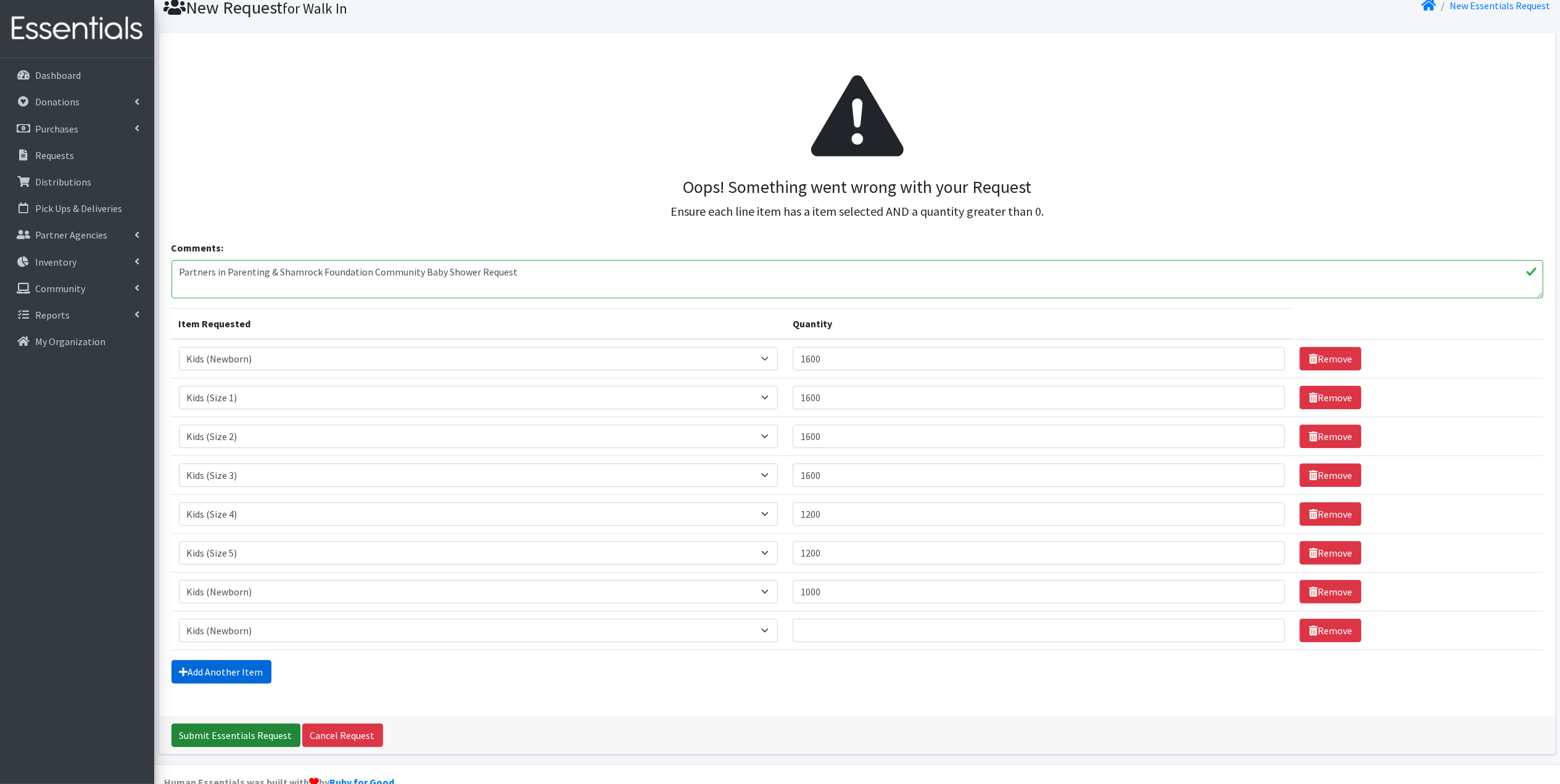
scroll to position [80, 0]
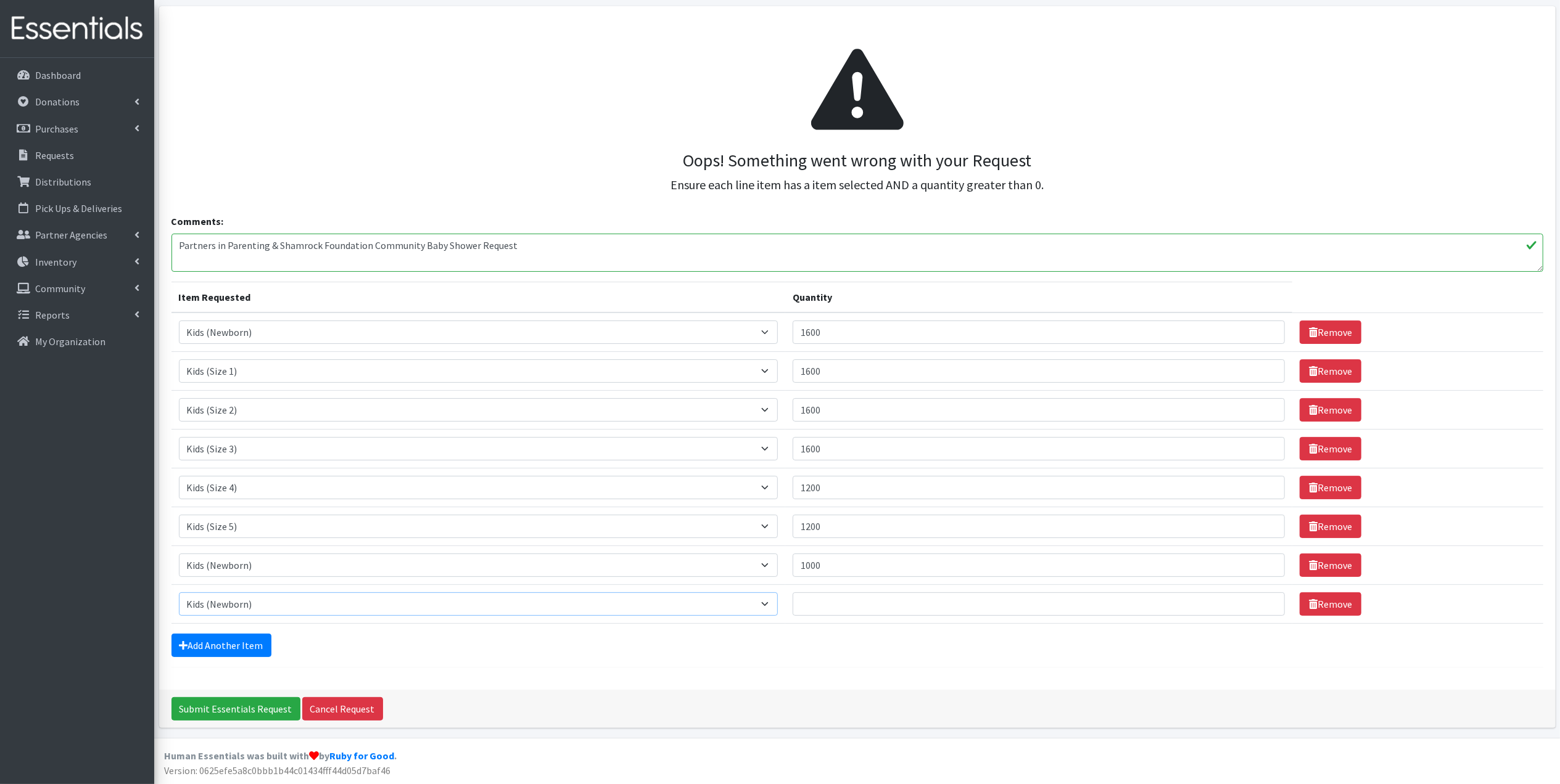
click at [280, 597] on select "Select an item Baby Formula Kids (Newborn) Kids (Preemie) Kids (Size 1) Kids (S…" at bounding box center [479, 604] width 599 height 23
select select "434"
click at [179, 593] on select "Select an item Baby Formula Kids (Newborn) Kids (Preemie) Kids (Size 1) Kids (S…" at bounding box center [479, 604] width 599 height 23
click at [850, 603] on input "Quantity" at bounding box center [1039, 604] width 492 height 23
type input "80"
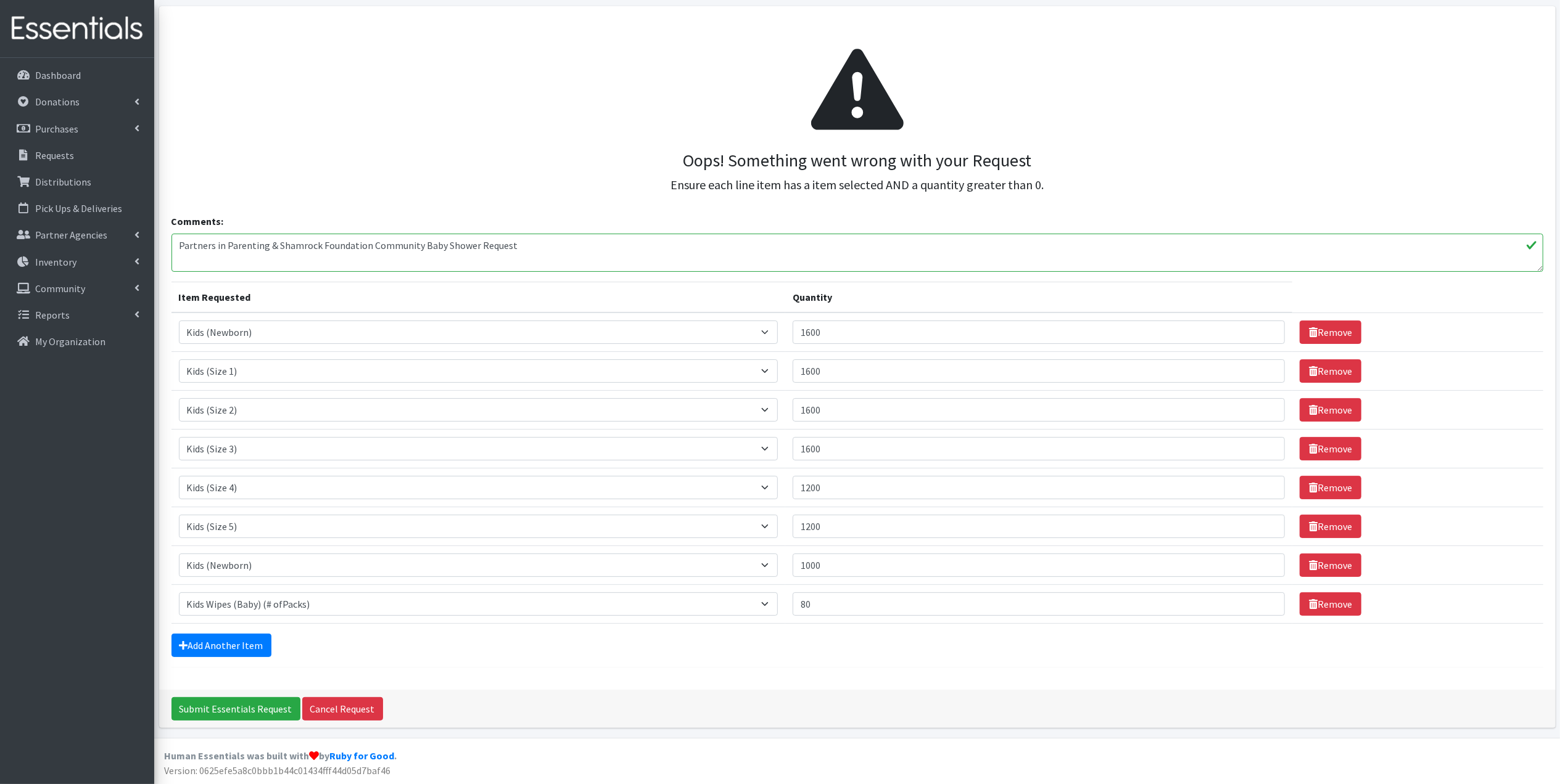
click at [747, 679] on div "Oops! Something went wrong with your Request Ensure each line item has a item s…" at bounding box center [857, 348] width 1397 height 684
click at [867, 321] on input "1600" at bounding box center [1039, 332] width 492 height 23
click at [362, 701] on link "Cancel Request" at bounding box center [342, 709] width 81 height 23
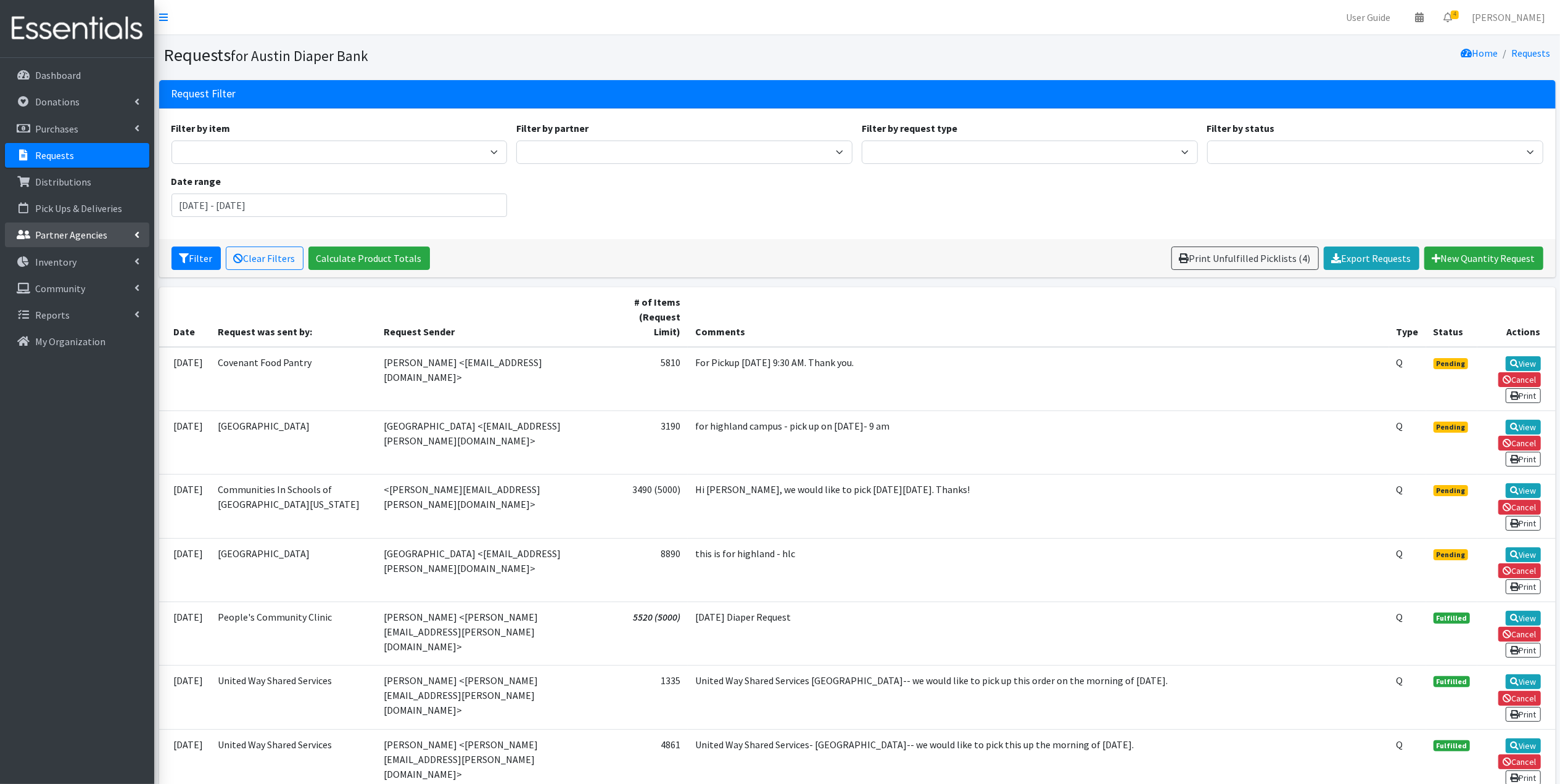
click at [48, 248] on li "Partner Agencies All Partners Partner Announcement" at bounding box center [77, 235] width 145 height 27
click at [37, 262] on p "Inventory" at bounding box center [56, 262] width 41 height 12
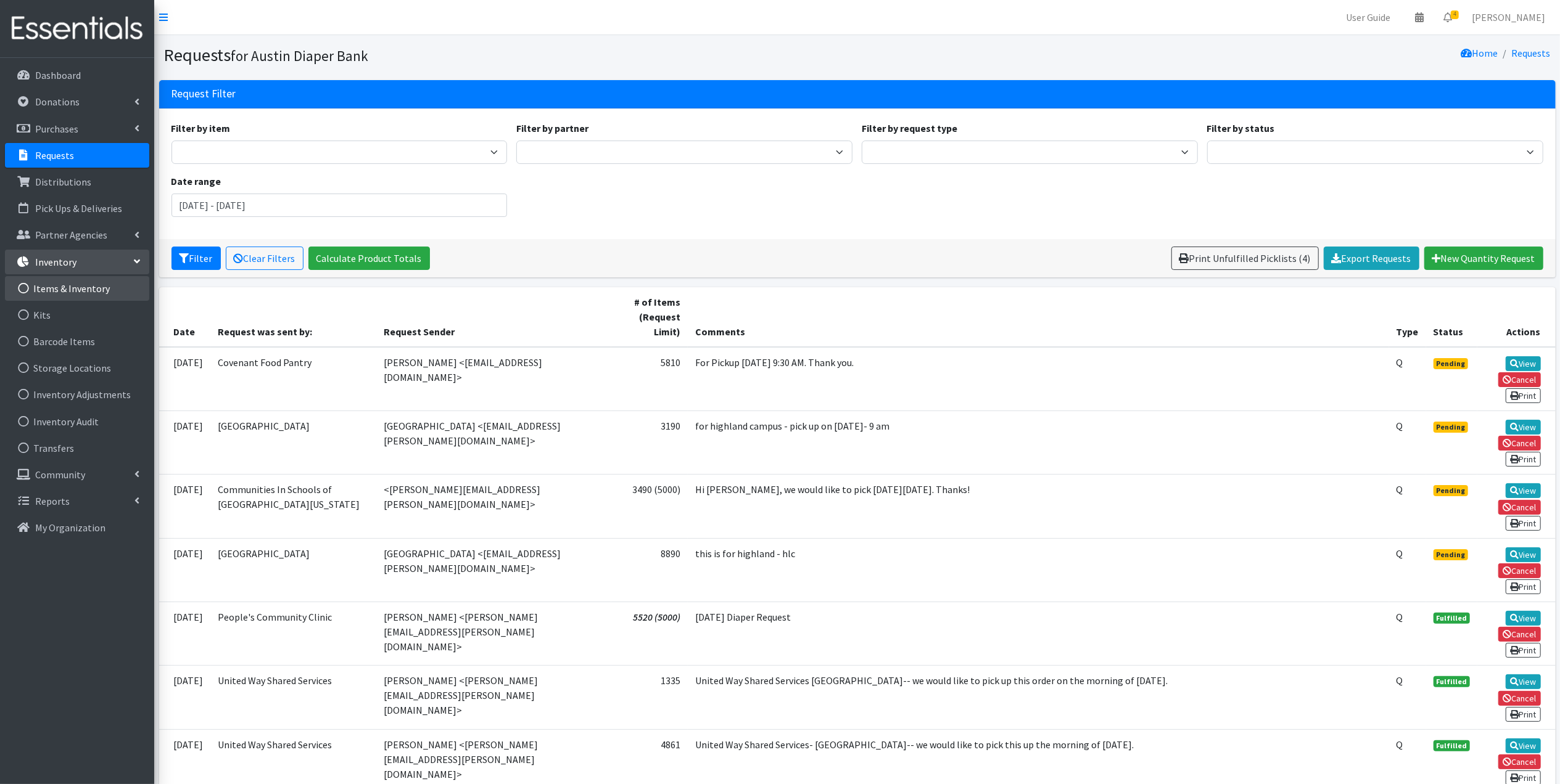
click at [48, 282] on link "Items & Inventory" at bounding box center [77, 288] width 145 height 25
click at [79, 281] on link "Items & Inventory" at bounding box center [77, 288] width 145 height 25
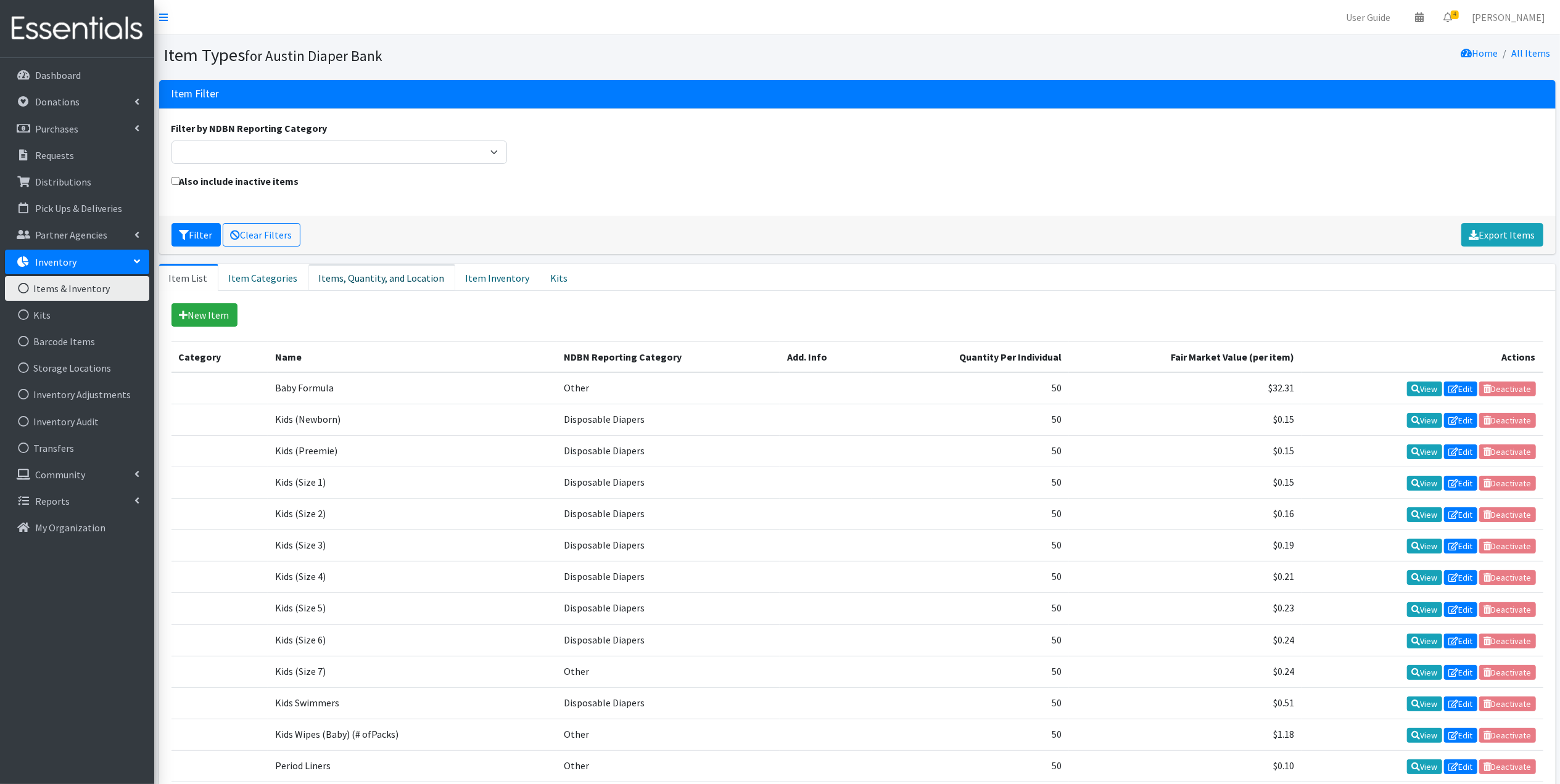
click at [393, 277] on link "Items, Quantity, and Location" at bounding box center [382, 277] width 147 height 27
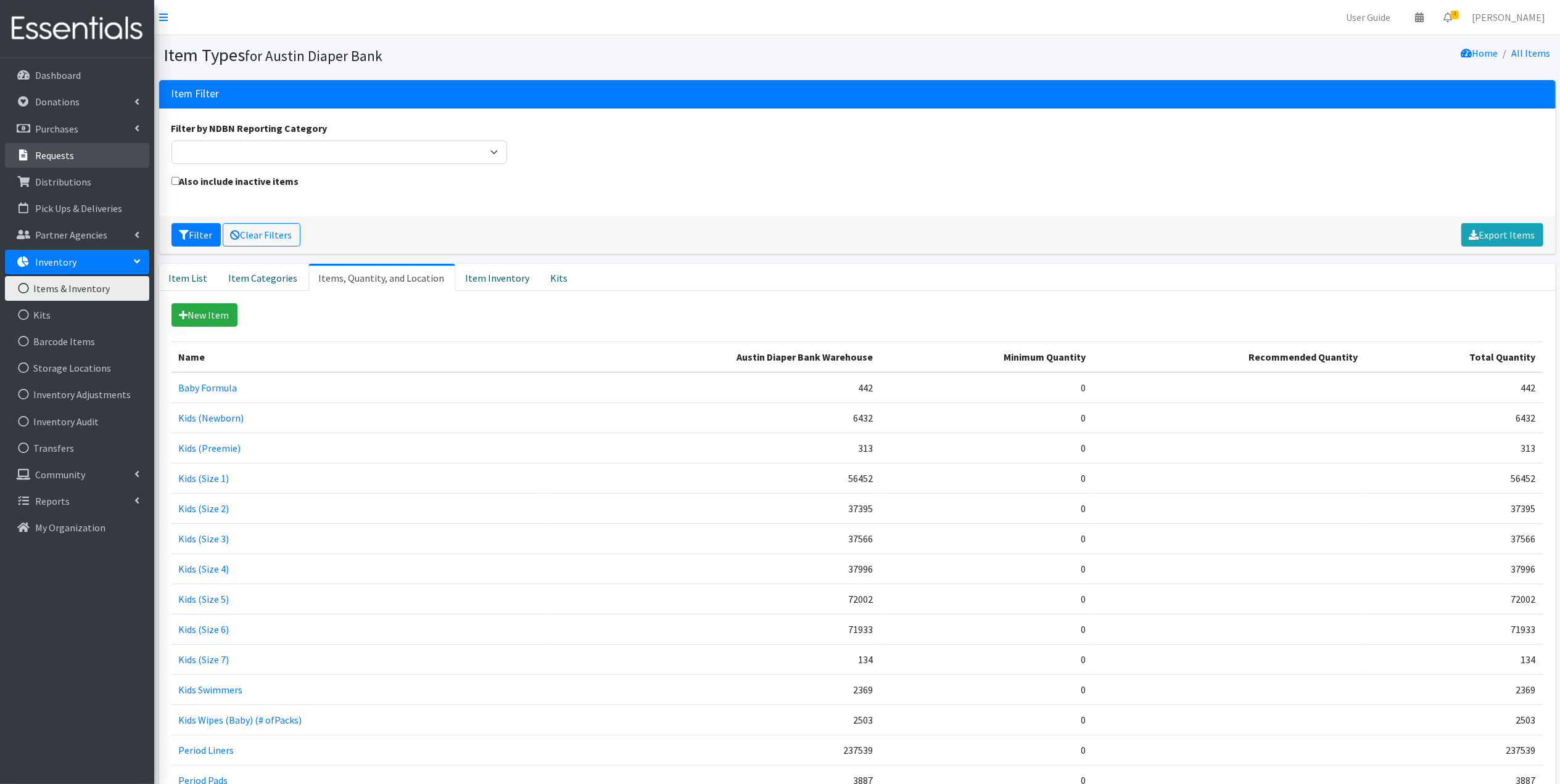
click at [62, 148] on link "Requests" at bounding box center [77, 156] width 145 height 25
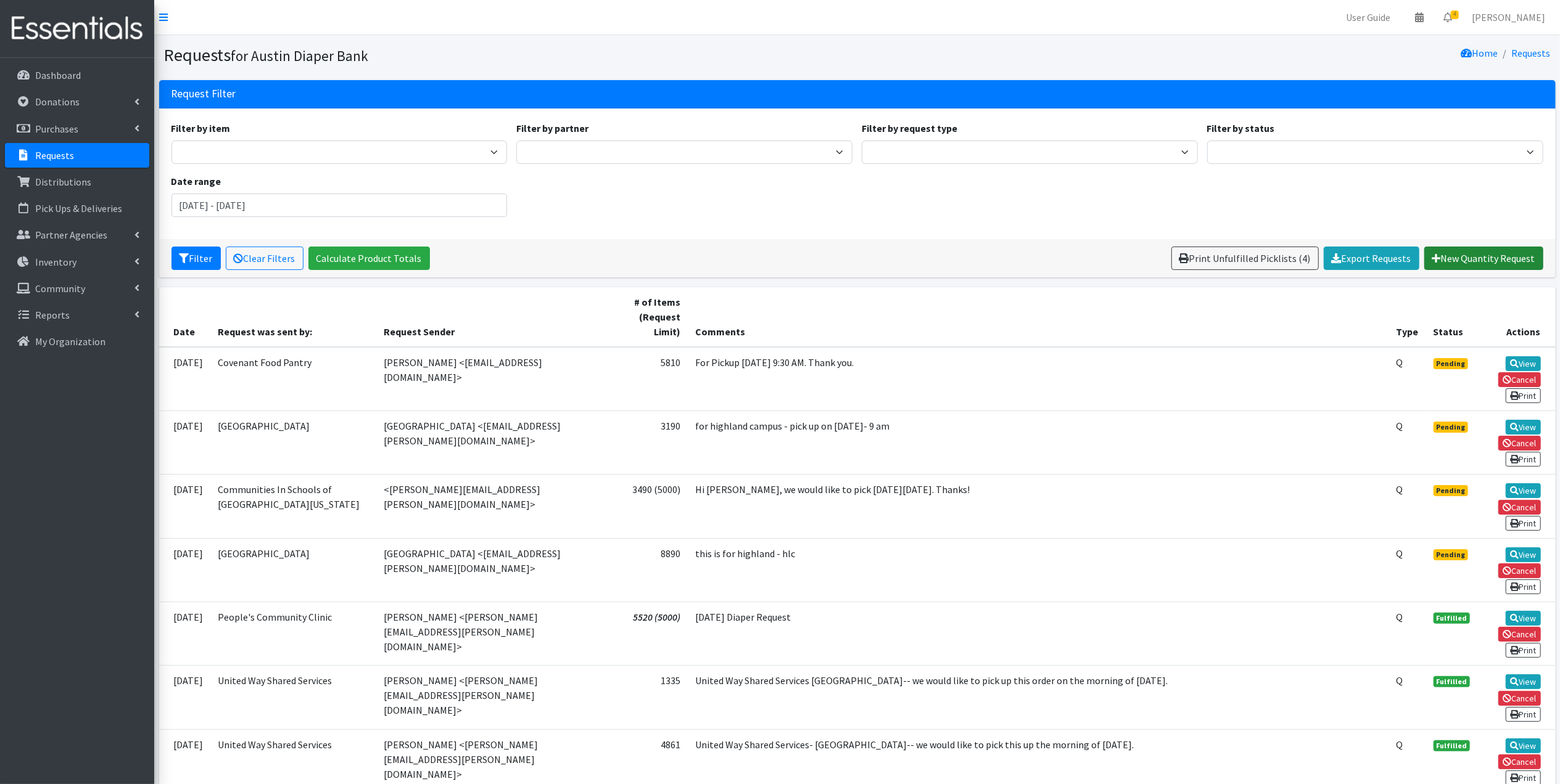
click at [1453, 262] on link "New Quantity Request" at bounding box center [1484, 258] width 119 height 23
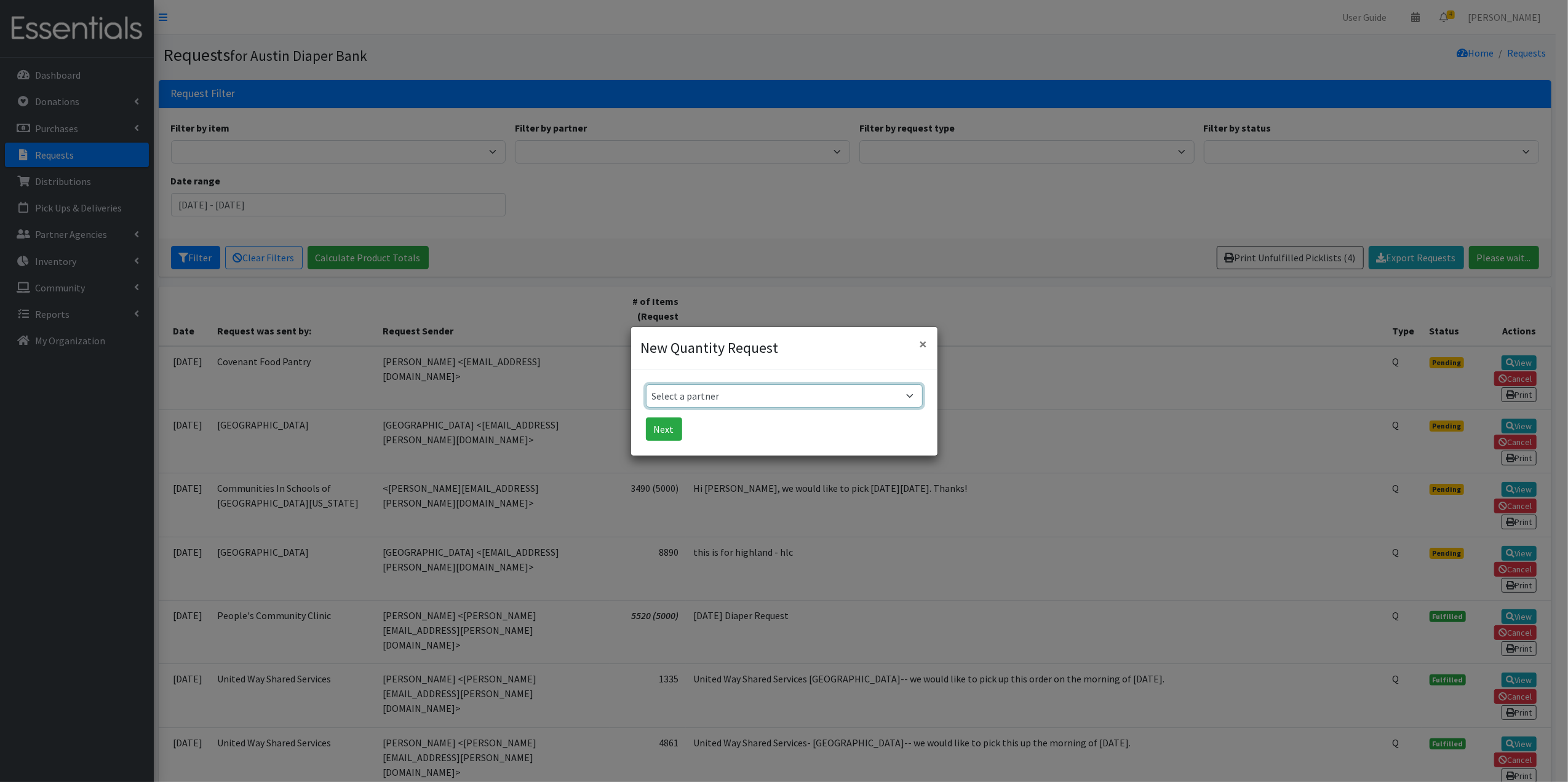
click at [709, 395] on select "Select a partner ADB House Account Adult Protective Services Any Baby Can Ascen…" at bounding box center [784, 396] width 277 height 23
select select "330"
click at [646, 384] on select "Select a partner ADB House Account Adult Protective Services Any Baby Can Ascen…" at bounding box center [784, 396] width 277 height 23
click at [669, 424] on button "Next" at bounding box center [663, 429] width 36 height 23
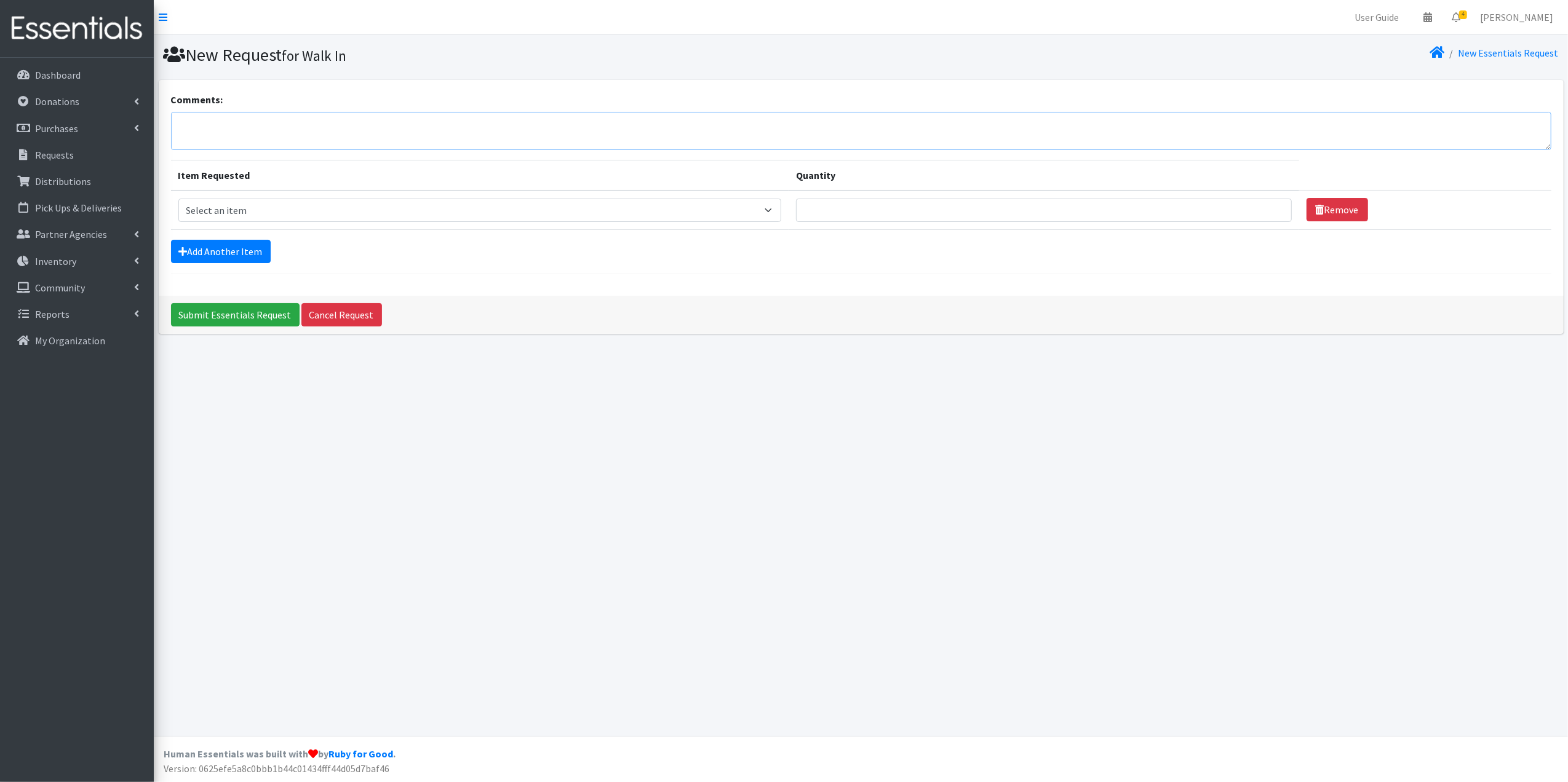
click at [343, 126] on textarea "Comments:" at bounding box center [861, 131] width 1380 height 38
type textarea "PIP & Shamrock Foundation"
click at [341, 210] on select "Select an item Baby Formula Kids (Newborn) Kids (Preemie) Kids (Size 1) Kids (S…" at bounding box center [480, 210] width 604 height 23
select select "451"
click at [179, 198] on select "Select an item Baby Formula Kids (Newborn) Kids (Preemie) Kids (Size 1) Kids (S…" at bounding box center [480, 210] width 604 height 23
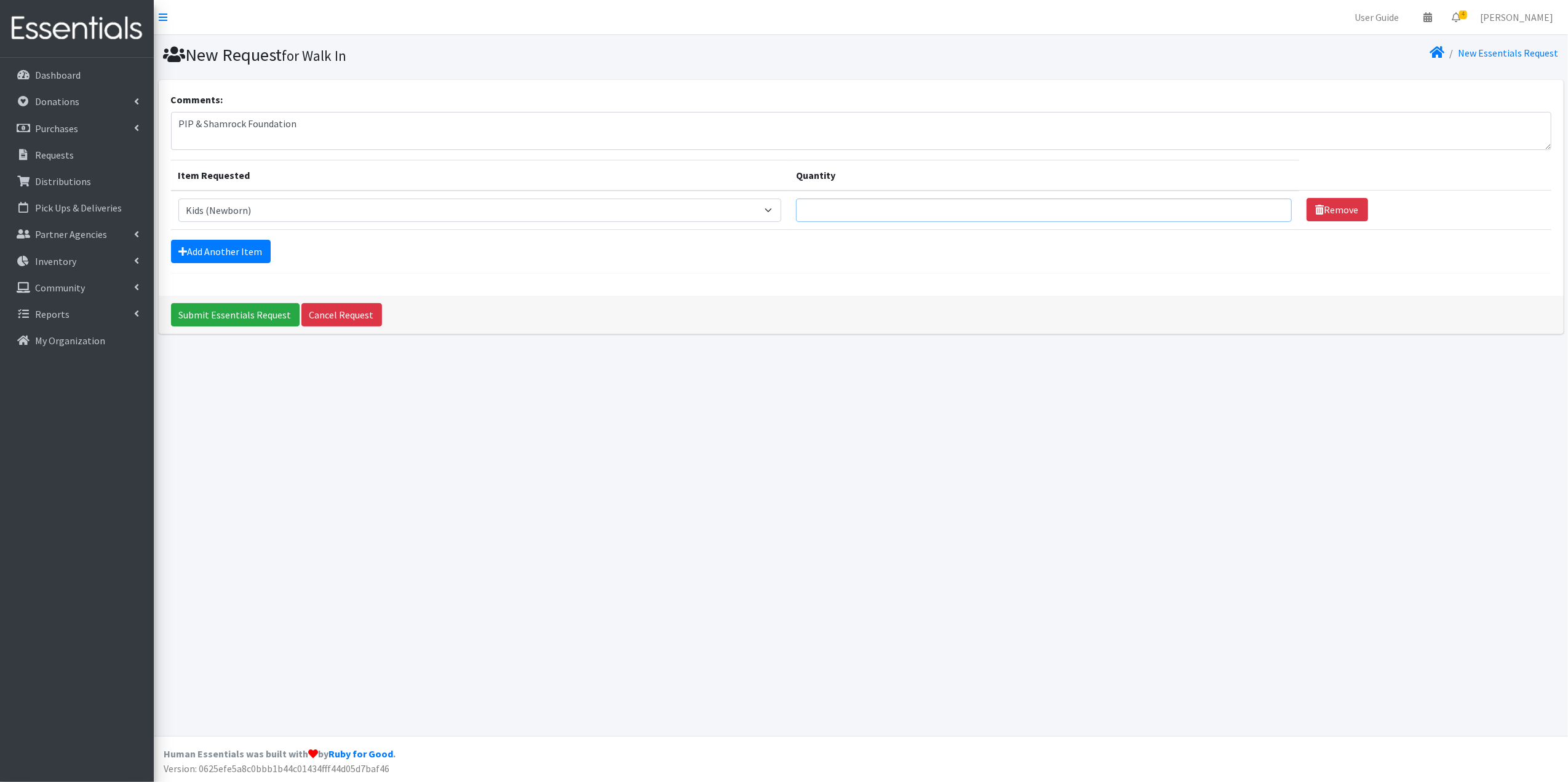
click at [869, 204] on input "Quantity" at bounding box center [1044, 210] width 496 height 23
type input "8"
type input "2000"
click at [240, 246] on link "Add Another Item" at bounding box center [220, 251] width 100 height 23
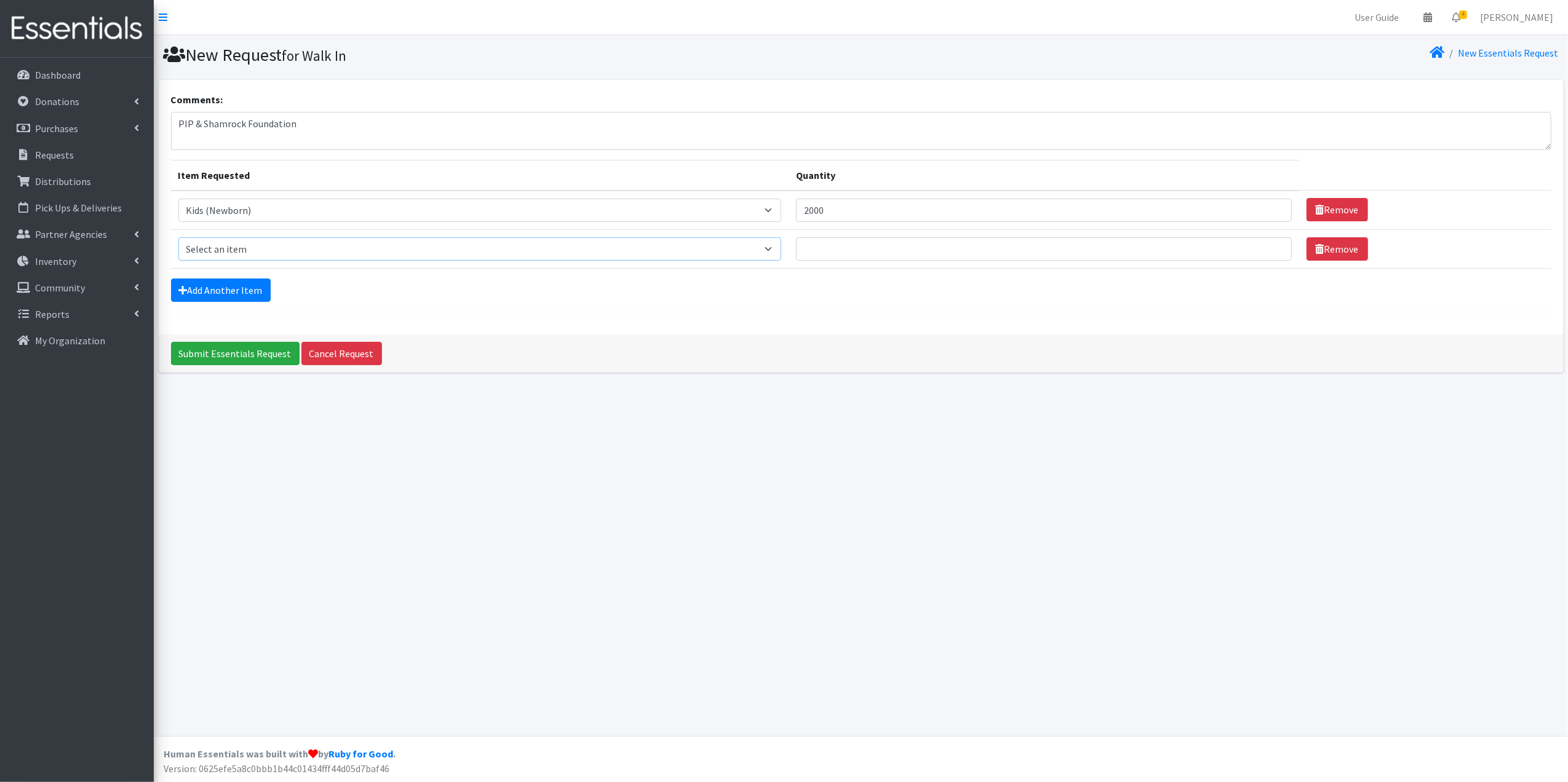
click at [266, 247] on select "Select an item Baby Formula Kids (Newborn) Kids (Preemie) Kids (Size 1) Kids (S…" at bounding box center [480, 249] width 604 height 23
select select "453"
click at [179, 238] on select "Select an item Baby Formula Kids (Newborn) Kids (Preemie) Kids (Size 1) Kids (S…" at bounding box center [480, 249] width 604 height 23
click at [885, 242] on input "Quantity" at bounding box center [1044, 249] width 496 height 23
type input "2000"
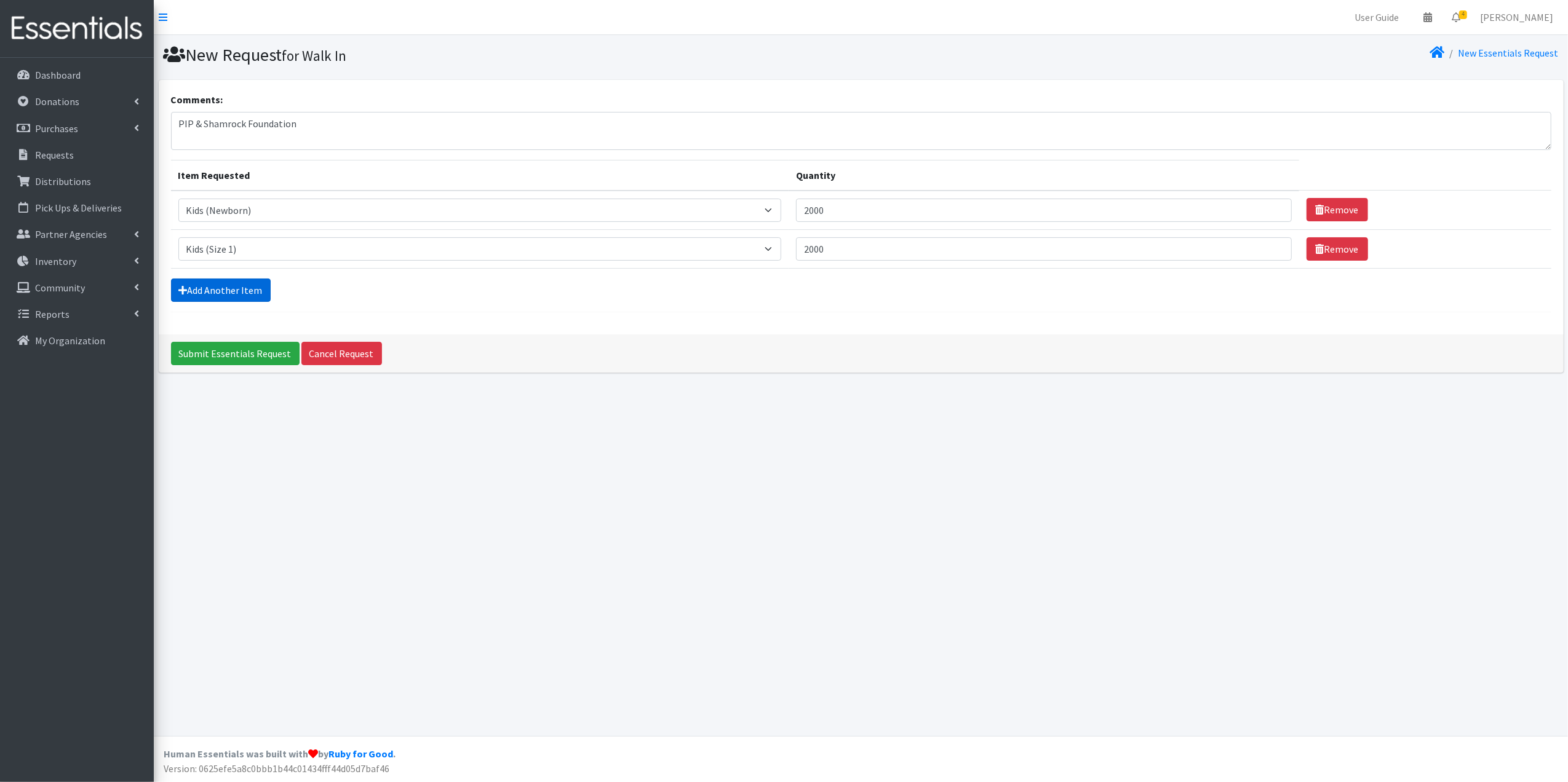
click at [218, 286] on link "Add Another Item" at bounding box center [220, 290] width 100 height 23
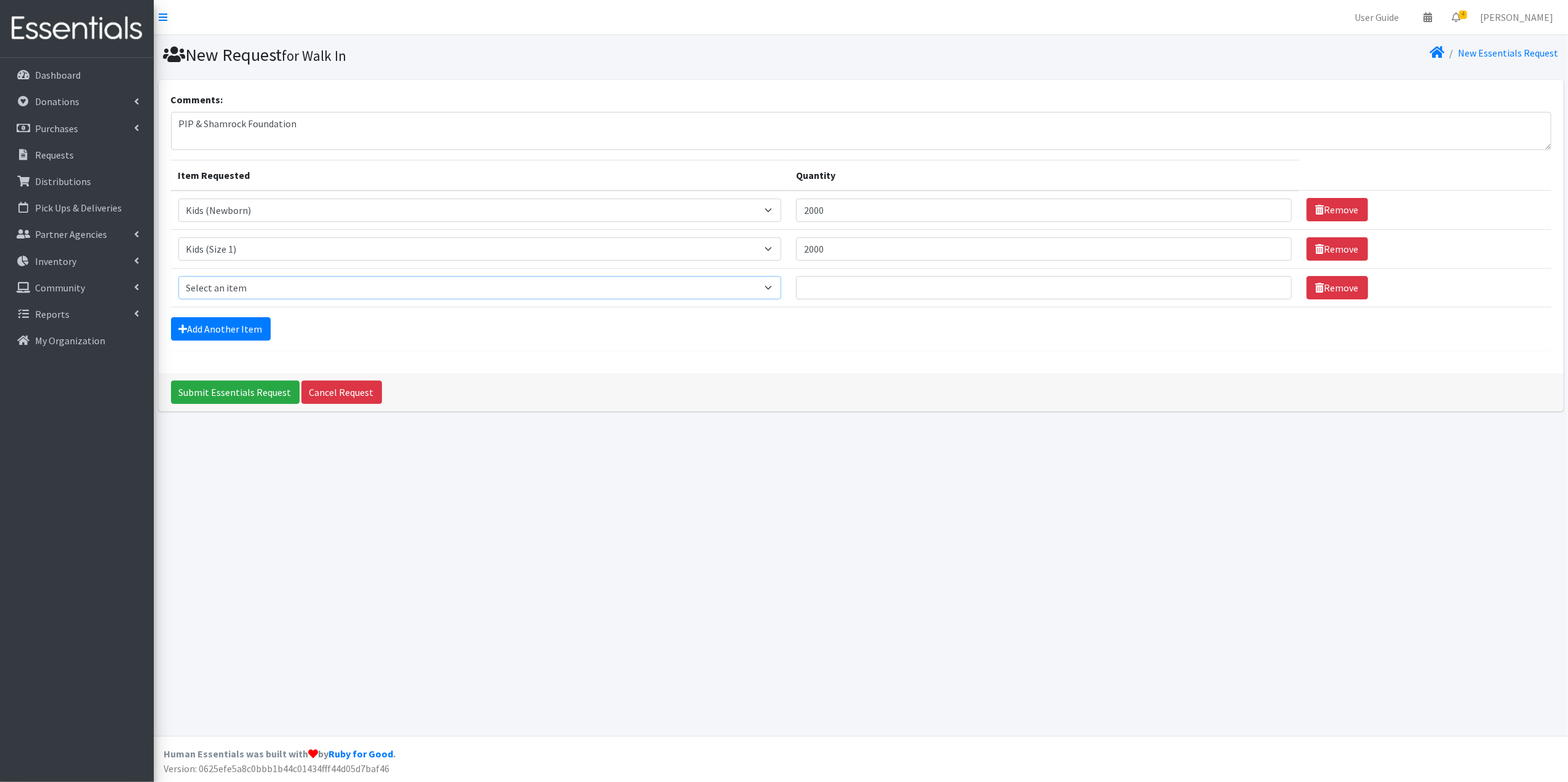
click at [727, 288] on select "Select an item Baby Formula Kids (Newborn) Kids (Preemie) Kids (Size 1) Kids (S…" at bounding box center [480, 288] width 604 height 23
select select "451"
click at [179, 277] on select "Select an item Baby Formula Kids (Newborn) Kids (Preemie) Kids (Size 1) Kids (S…" at bounding box center [480, 288] width 604 height 23
click at [889, 286] on input "Quantity" at bounding box center [1044, 288] width 496 height 23
type input "2000"
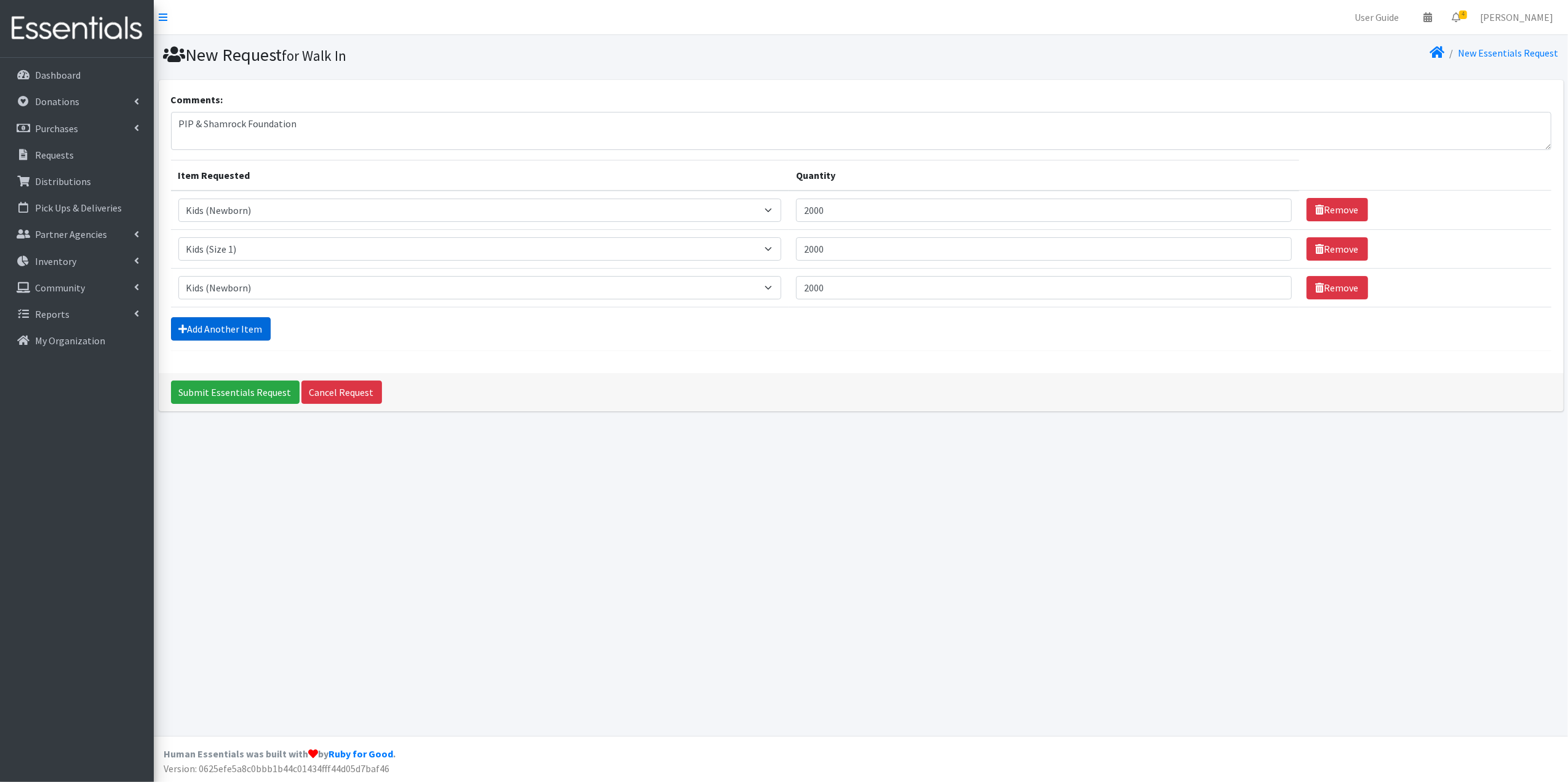
click at [242, 333] on link "Add Another Item" at bounding box center [220, 329] width 100 height 23
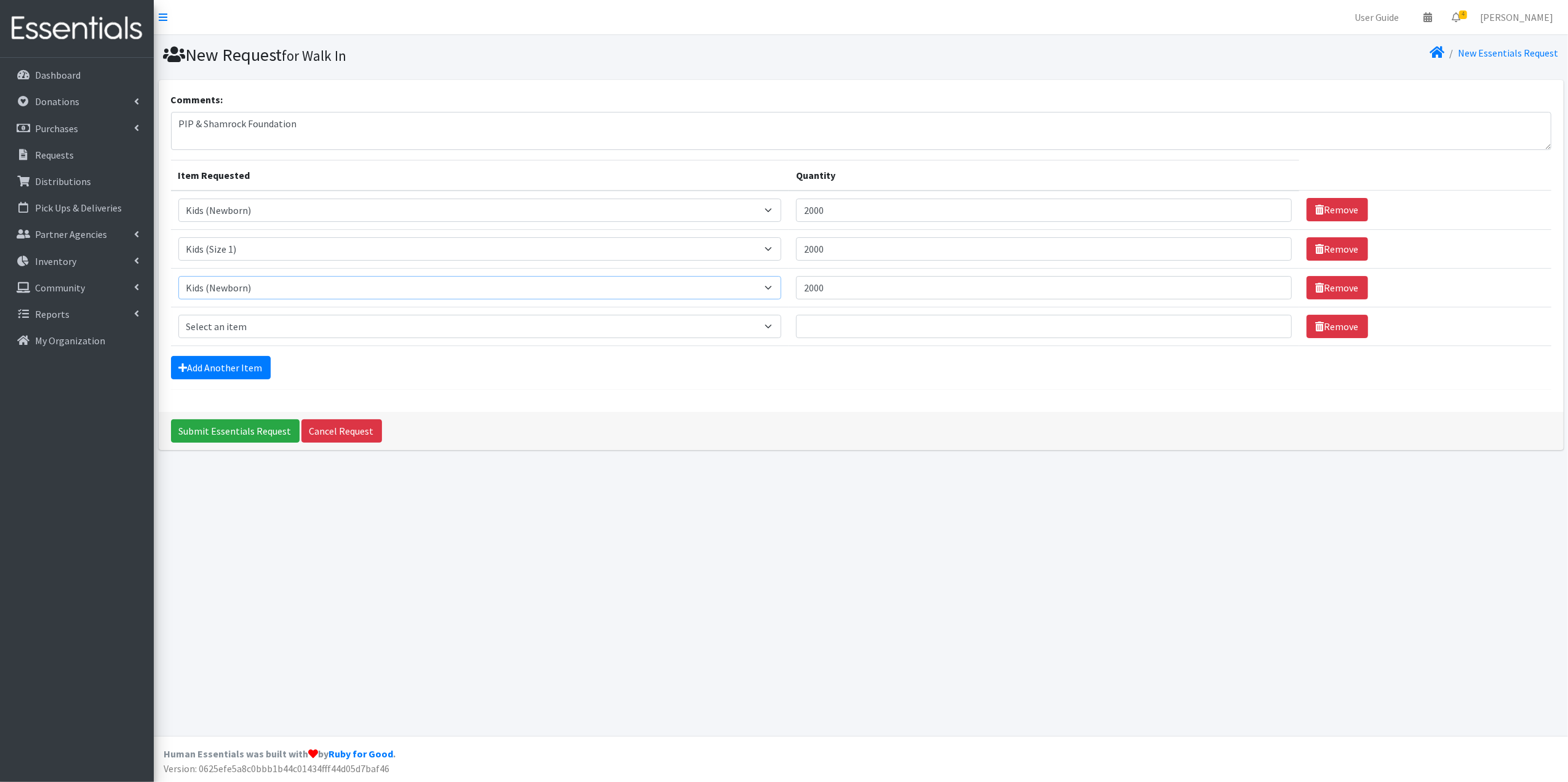
click at [236, 286] on select "Select an item Baby Formula Kids (Newborn) Kids (Preemie) Kids (Size 1) Kids (S…" at bounding box center [480, 288] width 604 height 23
select select "440"
click at [179, 277] on select "Select an item Baby Formula Kids (Newborn) Kids (Preemie) Kids (Size 1) Kids (S…" at bounding box center [480, 288] width 604 height 23
click at [256, 318] on select "Select an item Baby Formula Kids (Newborn) Kids (Preemie) Kids (Size 1) Kids (S…" at bounding box center [480, 327] width 604 height 23
select select "442"
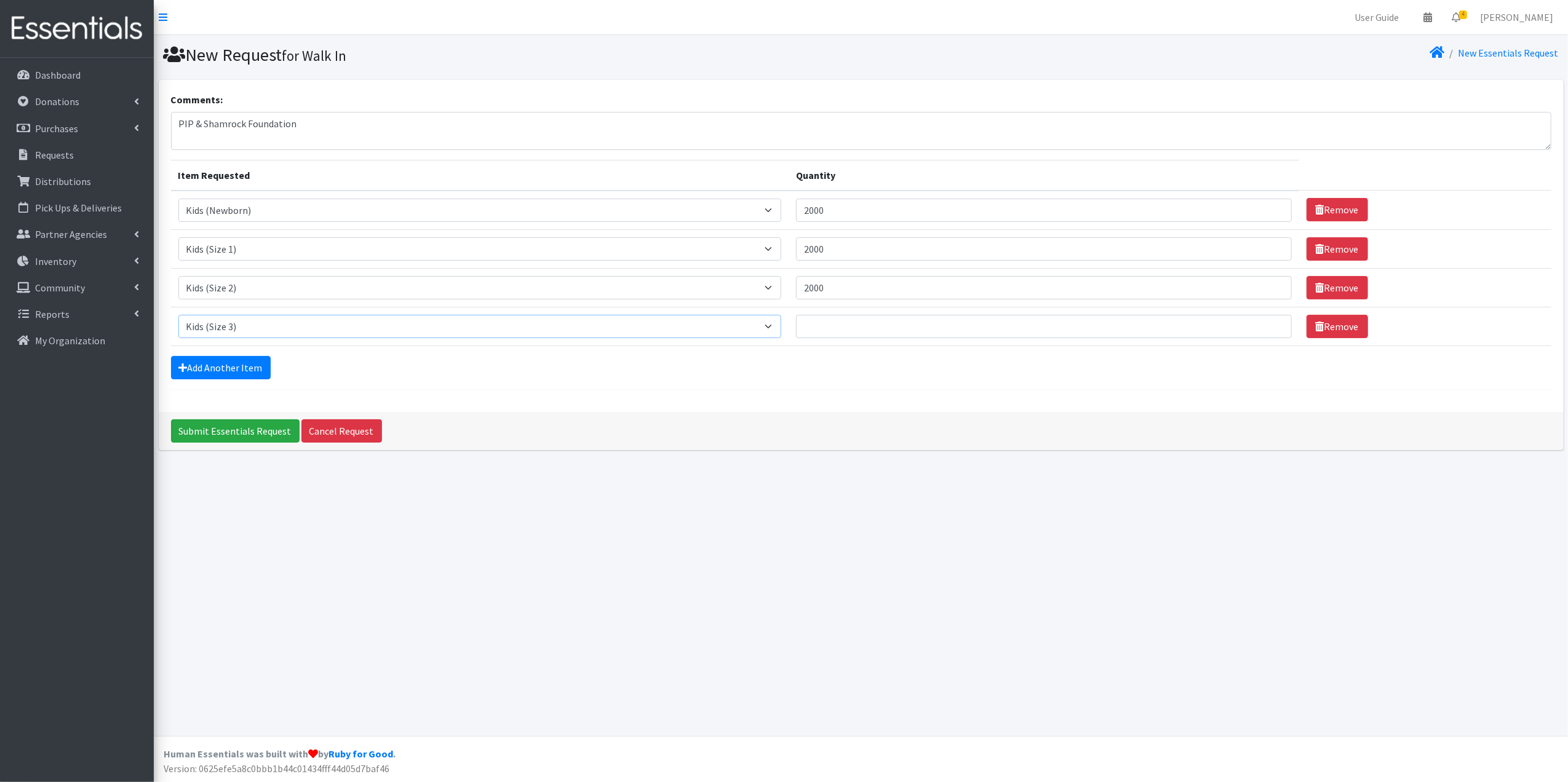
click at [179, 316] on select "Select an item Baby Formula Kids (Newborn) Kids (Preemie) Kids (Size 1) Kids (S…" at bounding box center [480, 327] width 604 height 23
click at [863, 328] on input "Quantity" at bounding box center [1044, 327] width 496 height 23
type input "2"
type input "6"
type input "1600"
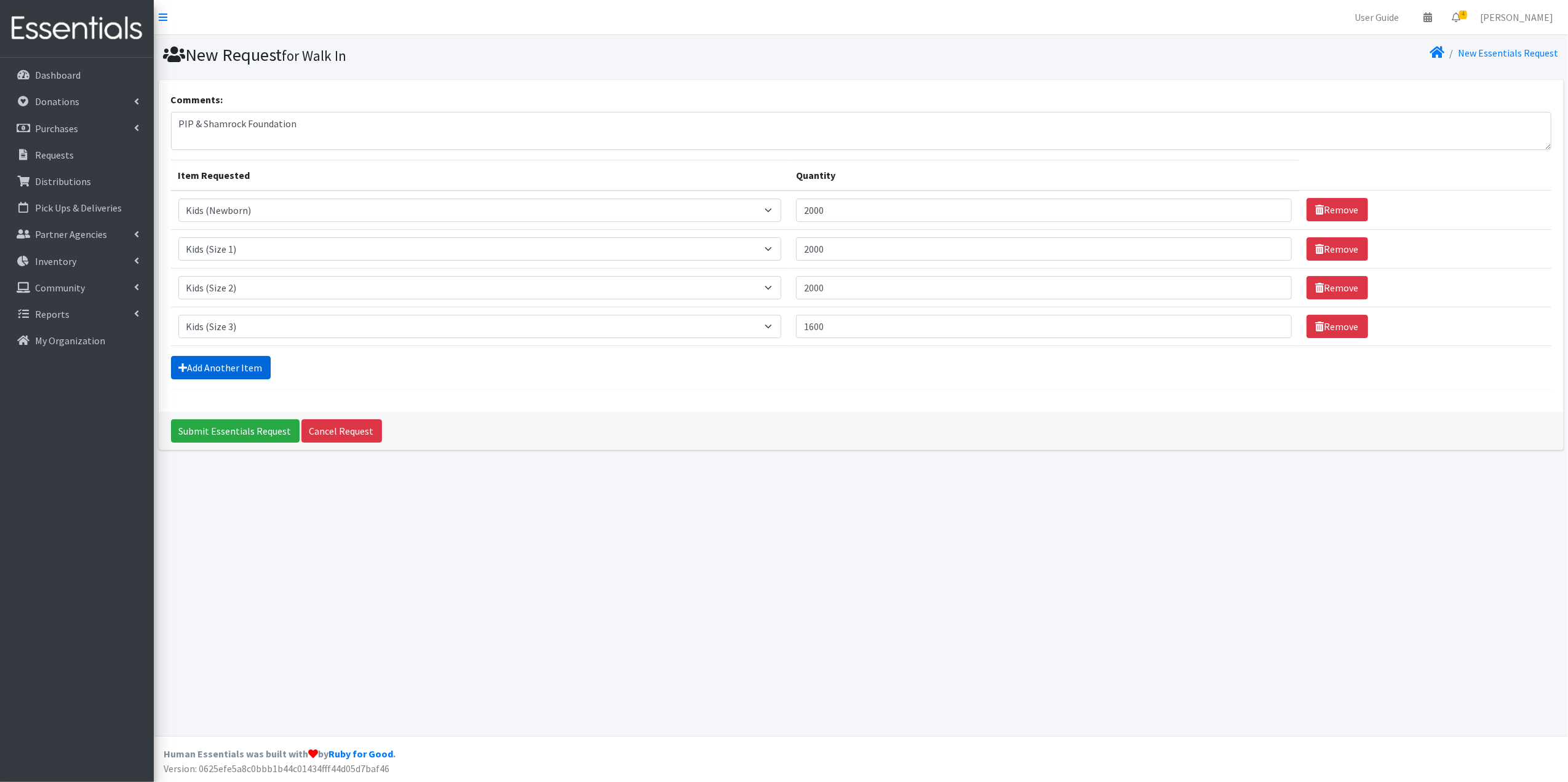
click at [252, 374] on link "Add Another Item" at bounding box center [220, 368] width 100 height 23
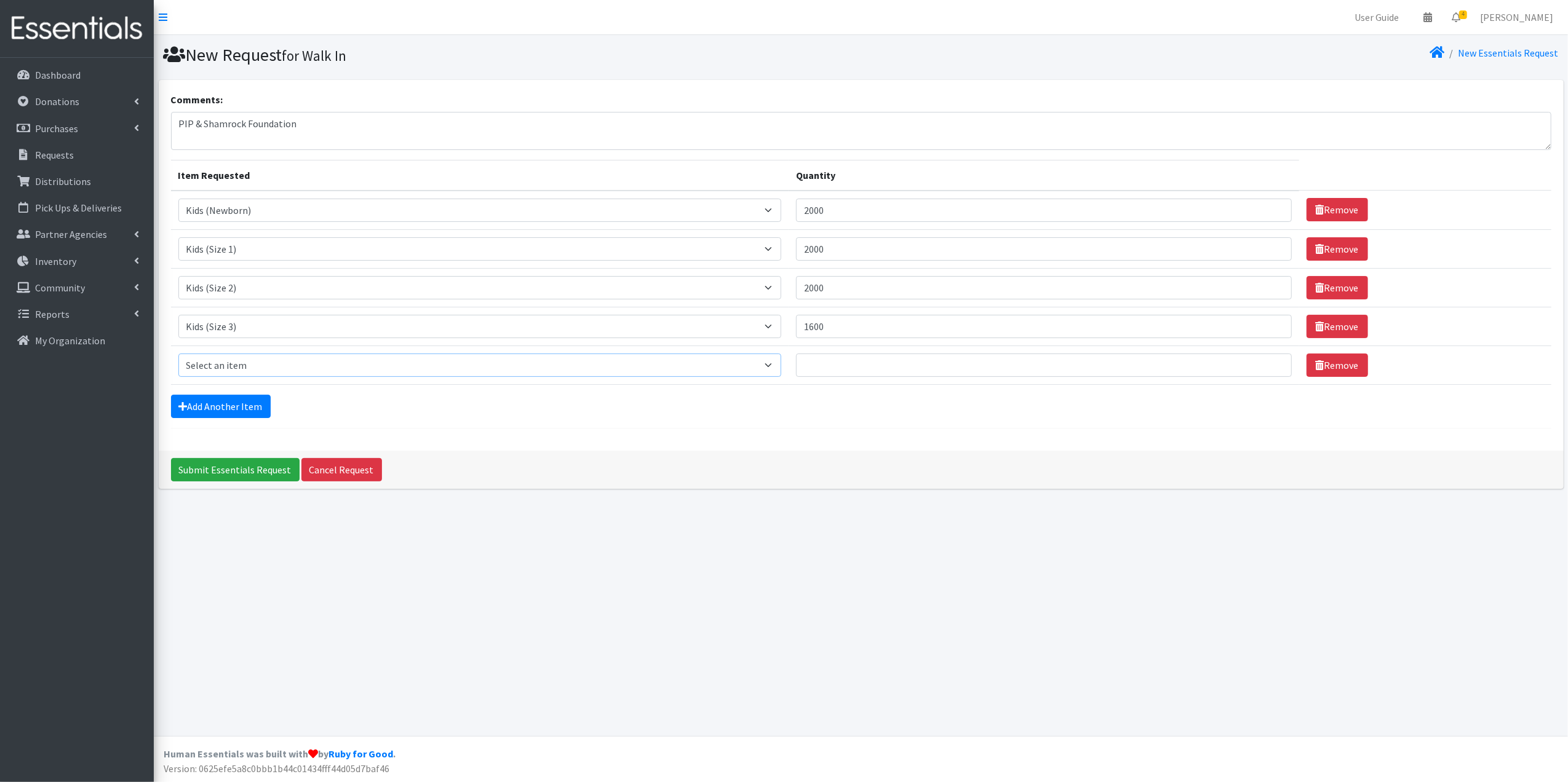
click at [271, 369] on select "Select an item Baby Formula Kids (Newborn) Kids (Preemie) Kids (Size 1) Kids (S…" at bounding box center [480, 365] width 604 height 23
select select "459"
click at [179, 356] on select "Select an item Baby Formula Kids (Newborn) Kids (Preemie) Kids (Size 1) Kids (S…" at bounding box center [480, 365] width 604 height 23
click at [857, 360] on input "Quantity" at bounding box center [1044, 365] width 496 height 23
type input "800"
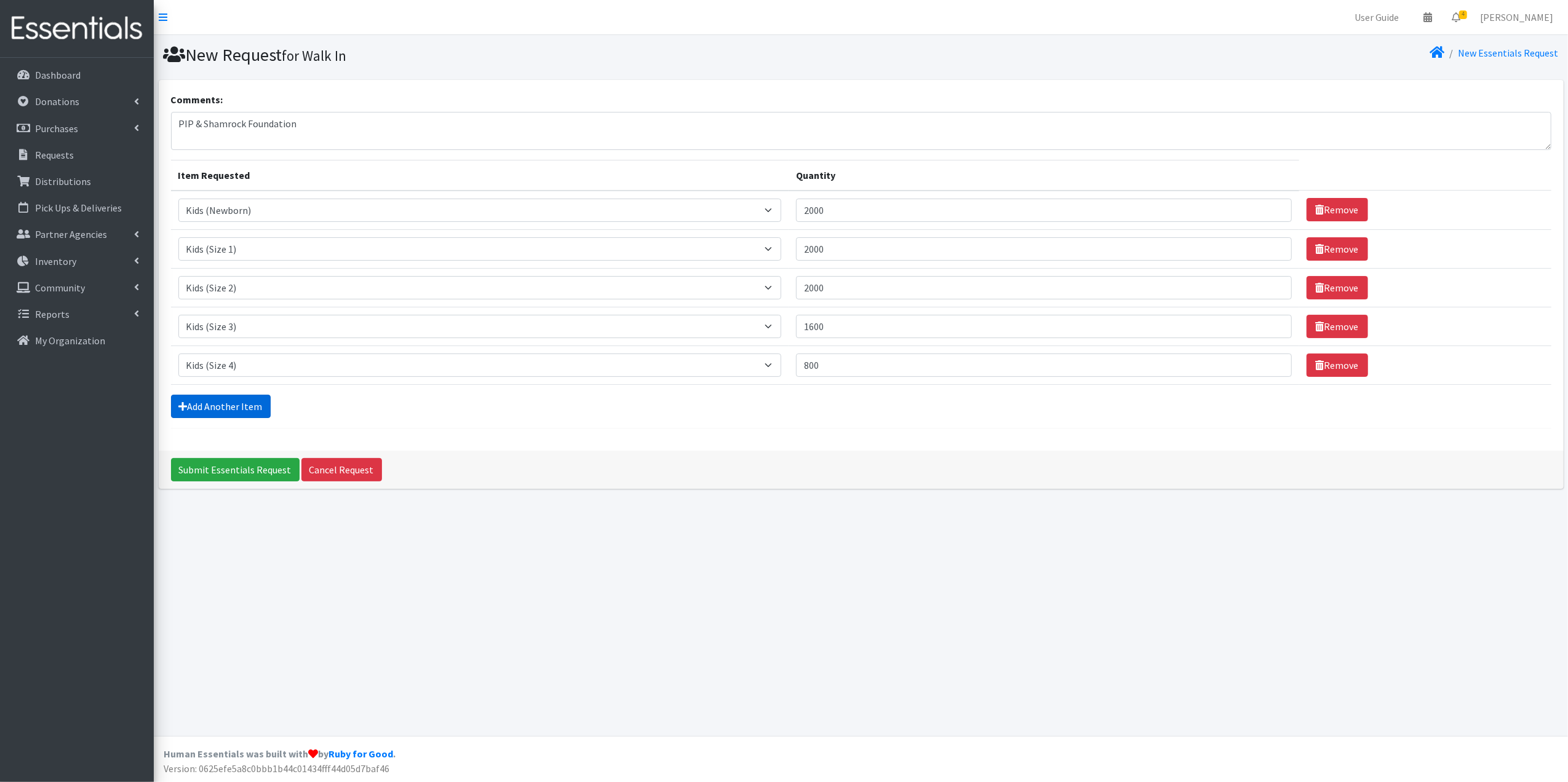
click at [230, 404] on link "Add Another Item" at bounding box center [220, 406] width 100 height 23
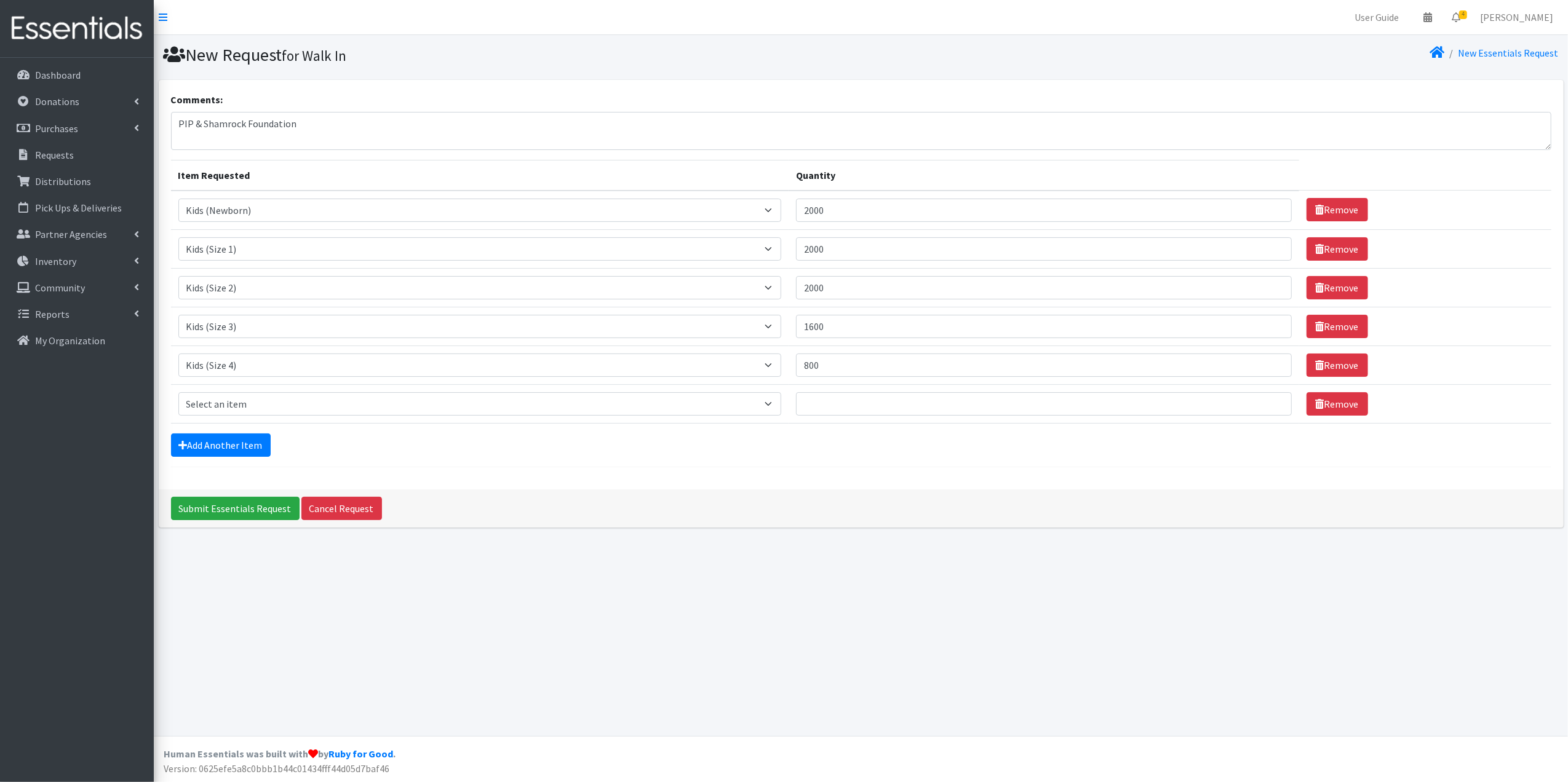
click at [251, 393] on td "Item Requested Select an item Baby Formula Kids (Newborn) Kids (Preemie) Kids (…" at bounding box center [480, 404] width 618 height 38
click at [256, 400] on select "Select an item Baby Formula Kids (Newborn) Kids (Preemie) Kids (Size 1) Kids (S…" at bounding box center [480, 404] width 604 height 23
select select "460"
click at [179, 395] on select "Select an item Baby Formula Kids (Newborn) Kids (Preemie) Kids (Size 1) Kids (S…" at bounding box center [480, 404] width 604 height 23
click at [849, 409] on input "Quantity" at bounding box center [1044, 404] width 496 height 23
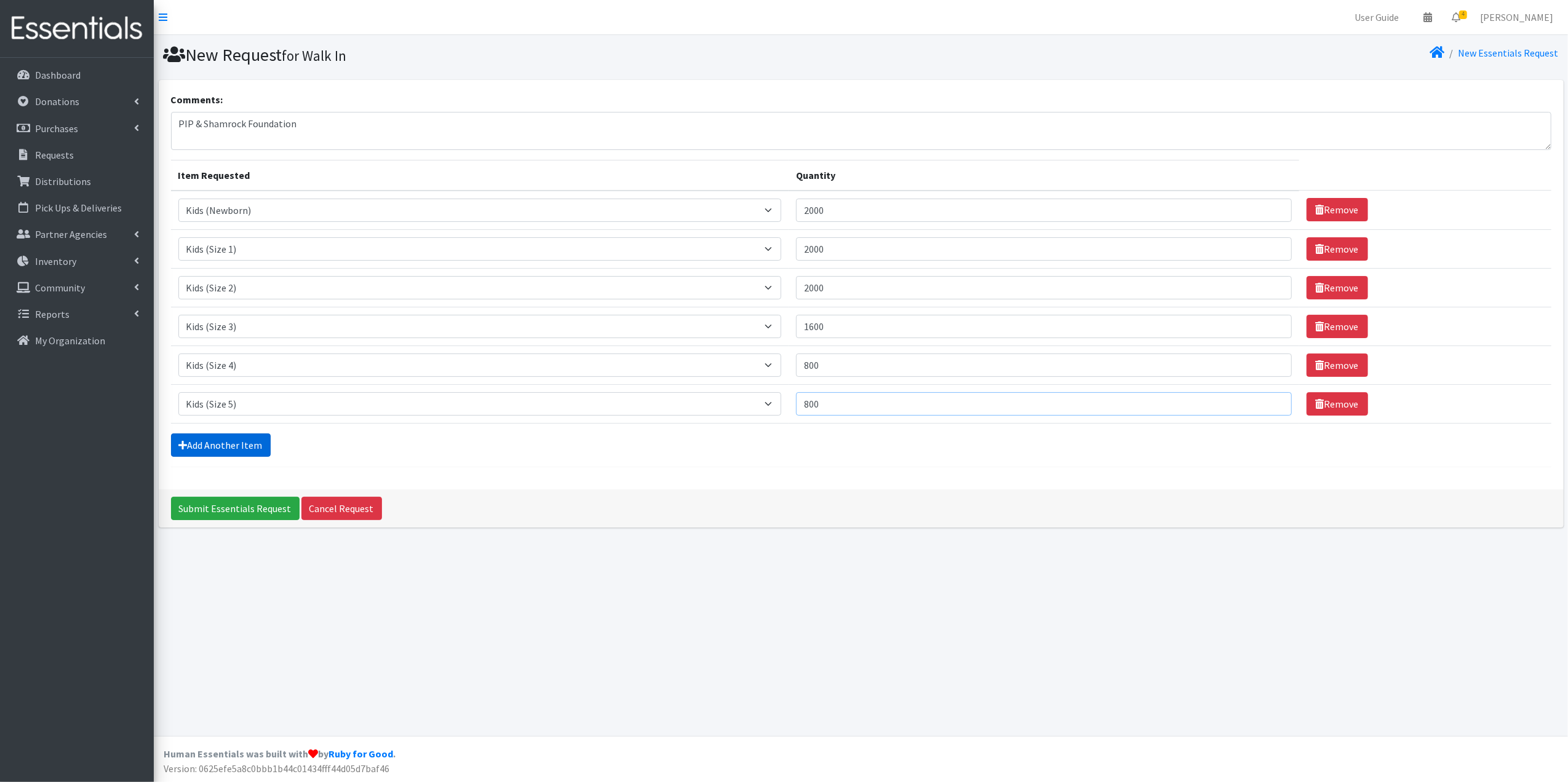
type input "800"
click at [249, 441] on link "Add Another Item" at bounding box center [220, 445] width 100 height 23
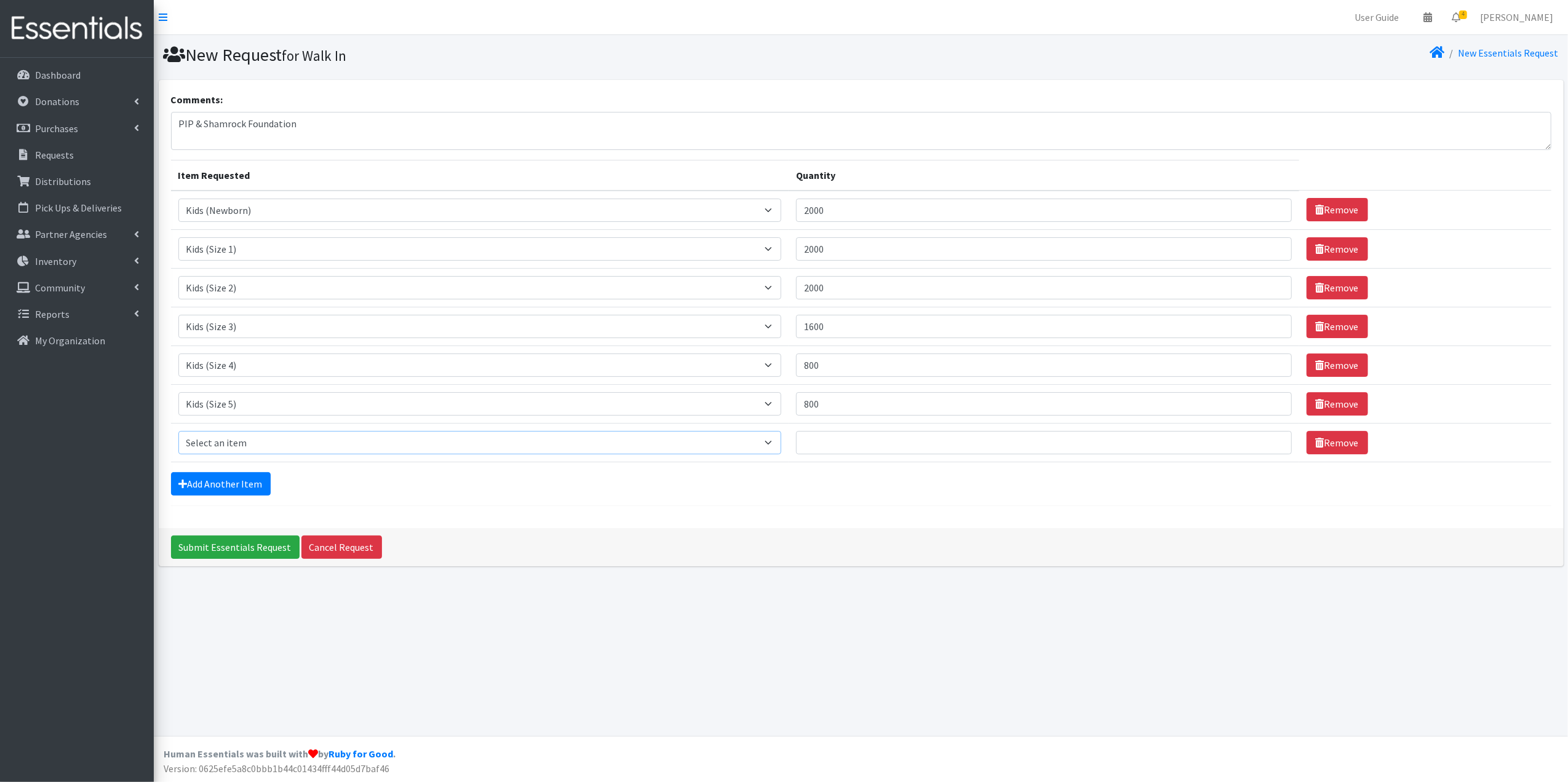
click at [252, 440] on select "Select an item Baby Formula Kids (Newborn) Kids (Preemie) Kids (Size 1) Kids (S…" at bounding box center [480, 443] width 604 height 23
select select "462"
click at [179, 434] on select "Select an item Baby Formula Kids (Newborn) Kids (Preemie) Kids (Size 1) Kids (S…" at bounding box center [480, 443] width 604 height 23
click at [903, 445] on input "Quantity" at bounding box center [1044, 443] width 496 height 23
type input "800"
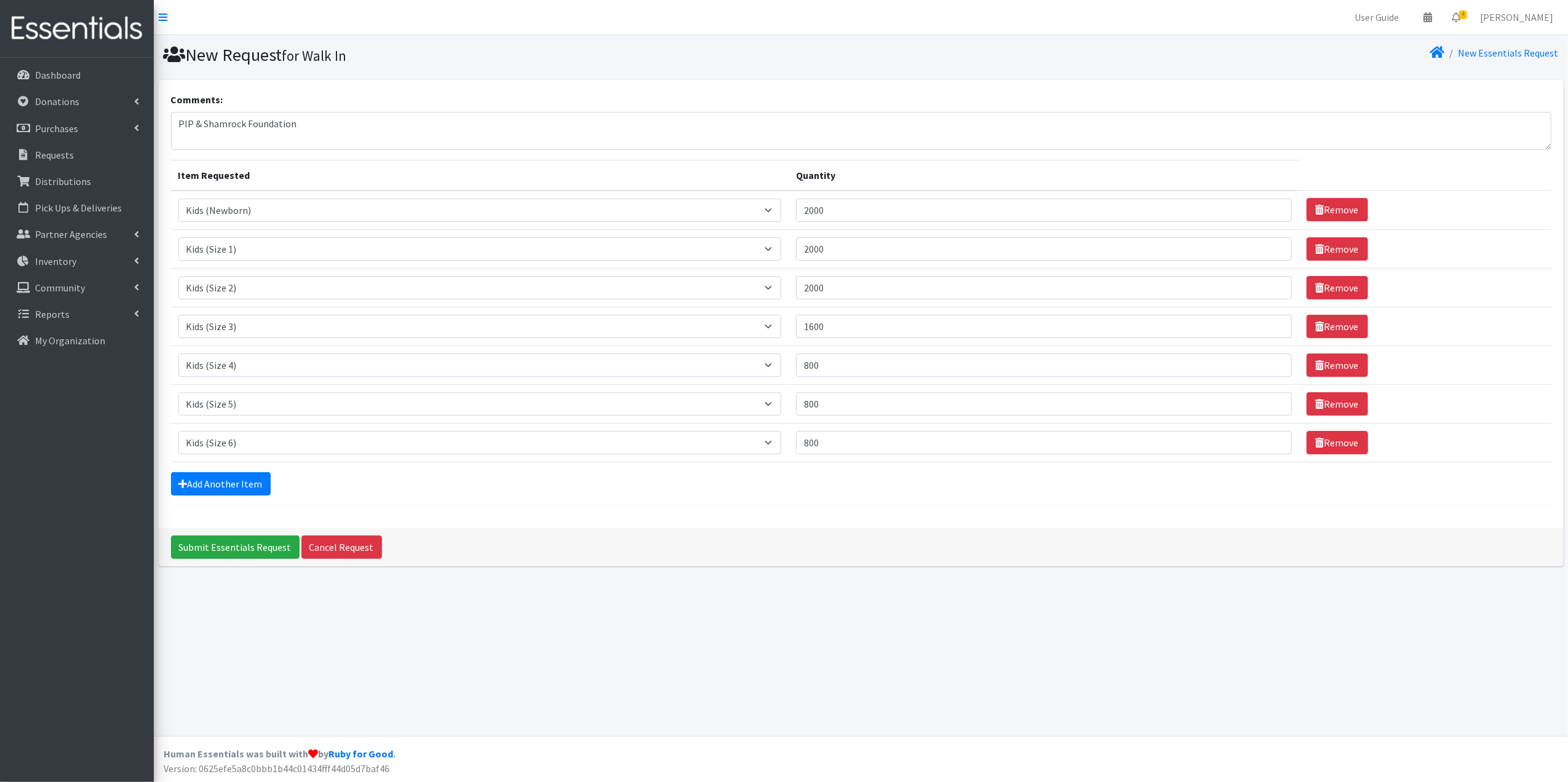
click at [464, 500] on form "Comments: PIP & Shamrock Foundation Item Requested Quantity Item Requested Sele…" at bounding box center [861, 299] width 1380 height 414
click at [242, 478] on link "Add Another Item" at bounding box center [220, 484] width 100 height 23
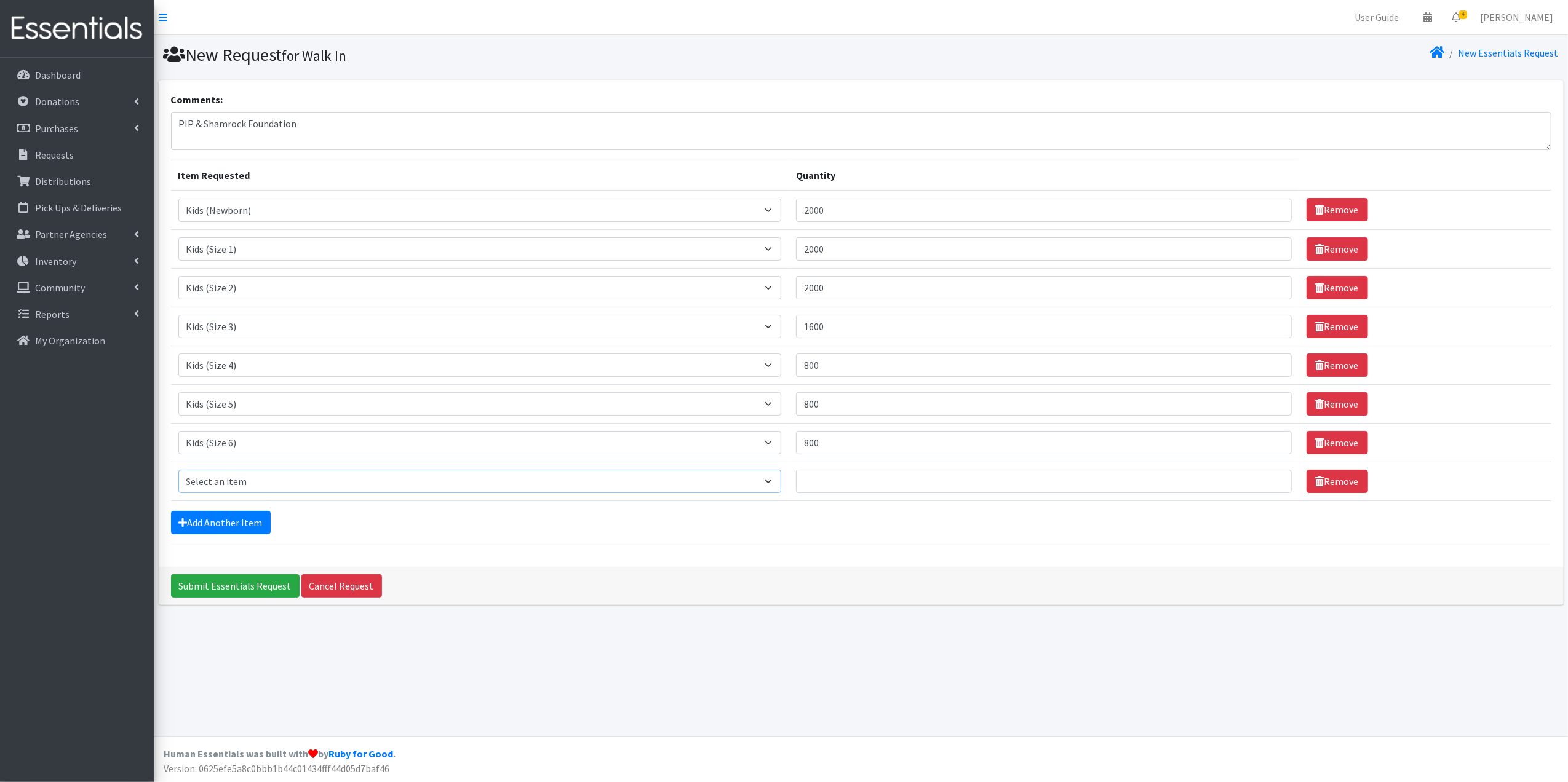
click at [245, 478] on select "Select an item Baby Formula Kids (Newborn) Kids (Preemie) Kids (Size 1) Kids (S…" at bounding box center [480, 481] width 604 height 23
select select "434"
click at [179, 474] on select "Select an item Baby Formula Kids (Newborn) Kids (Preemie) Kids (Size 1) Kids (S…" at bounding box center [480, 481] width 604 height 23
click at [826, 487] on input "Quantity" at bounding box center [1044, 481] width 496 height 23
type input "100"
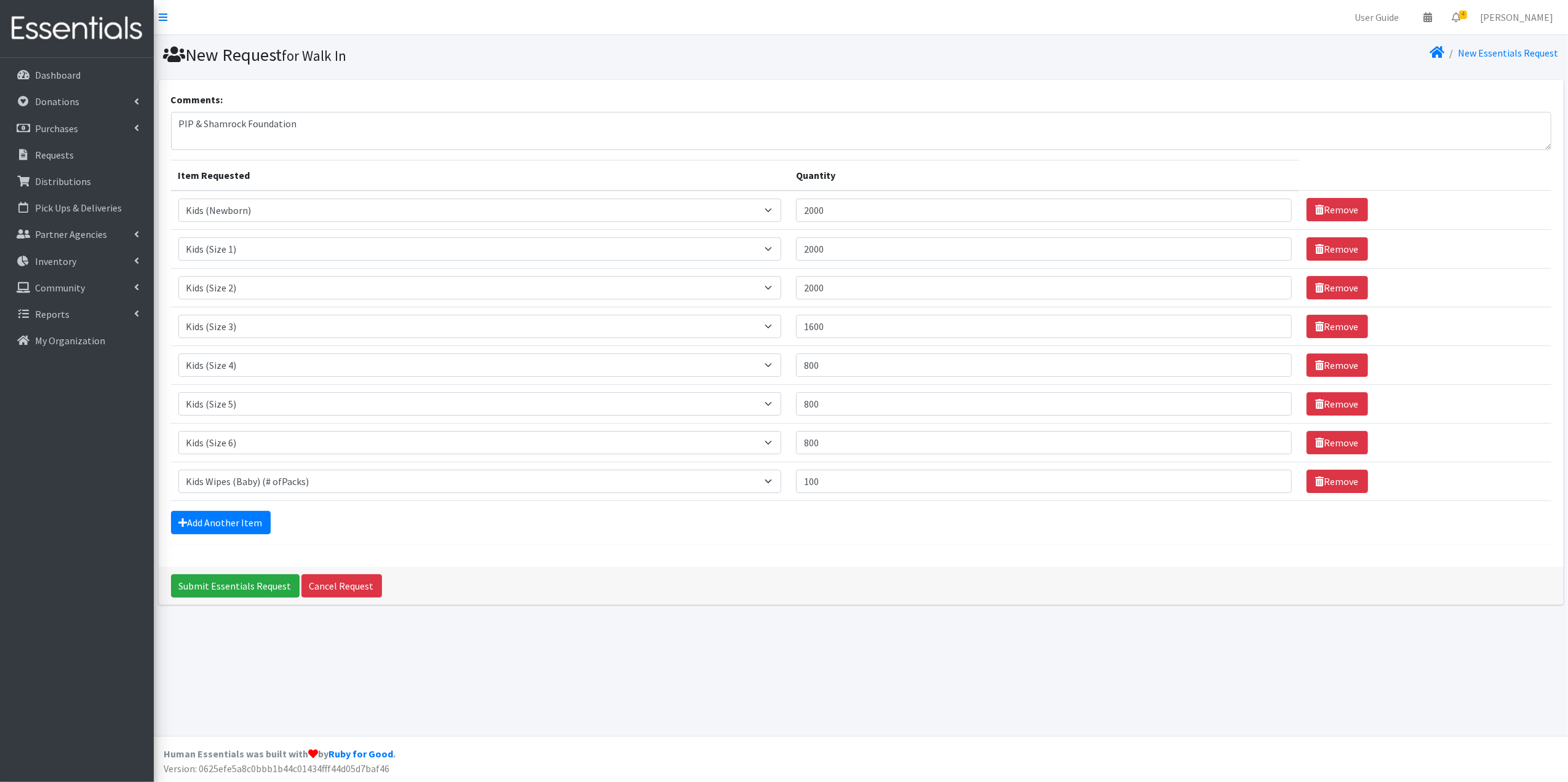
click at [688, 540] on form "Comments: PIP & Shamrock Foundation Item Requested Quantity Item Requested Sele…" at bounding box center [861, 318] width 1380 height 452
click at [247, 588] on input "Submit Essentials Request" at bounding box center [235, 586] width 128 height 23
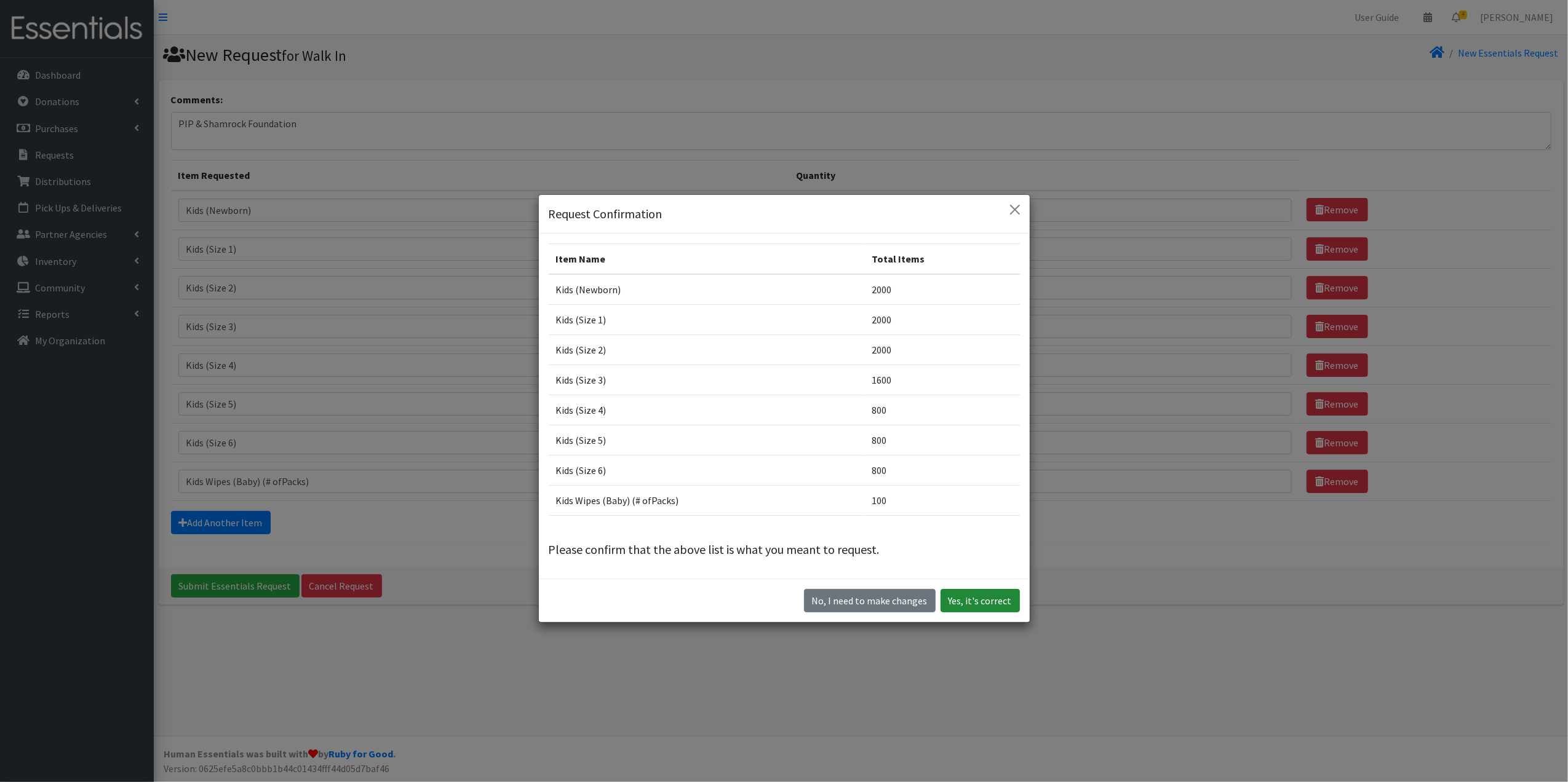
click at [975, 603] on button "Yes, it's correct" at bounding box center [980, 601] width 80 height 23
